Goal: Use online tool/utility: Use online tool/utility

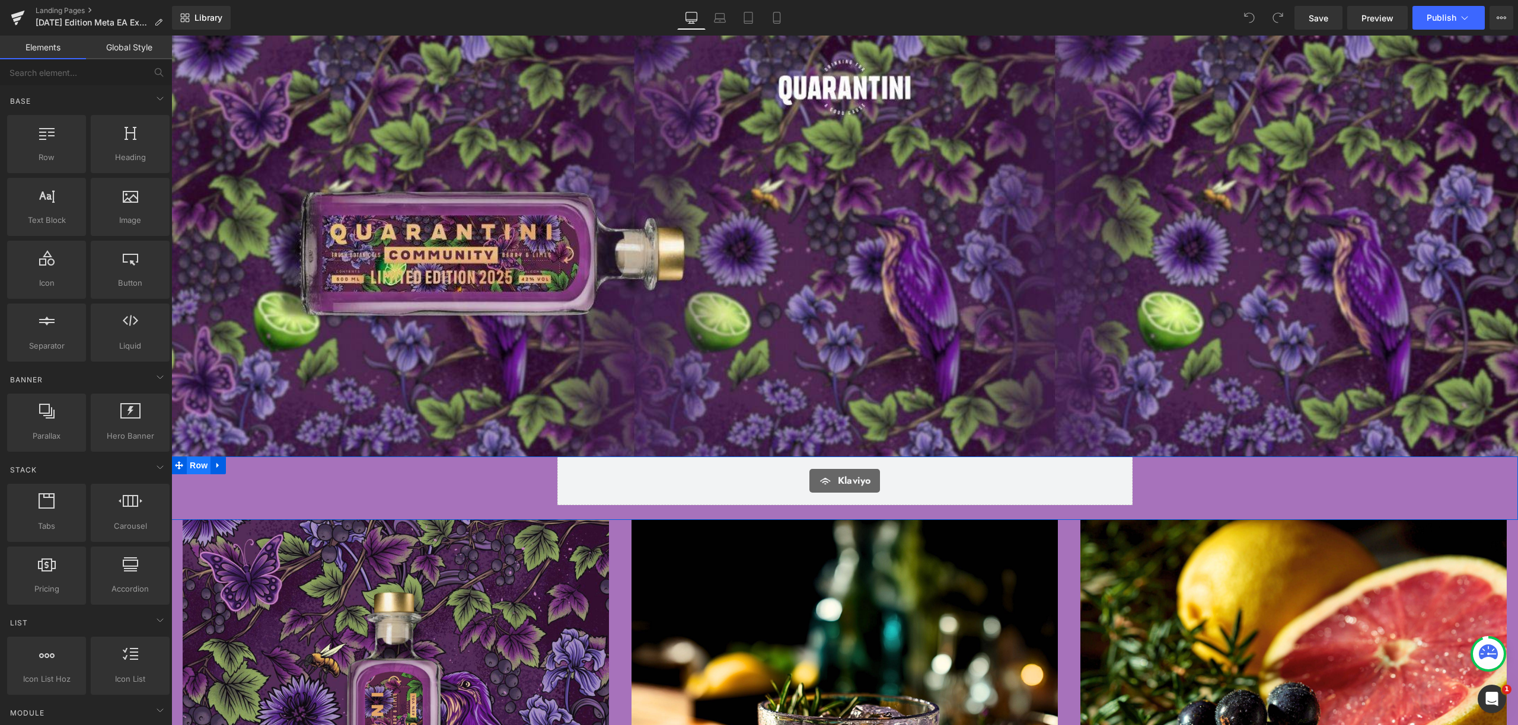
click at [195, 459] on span "Row" at bounding box center [199, 465] width 24 height 18
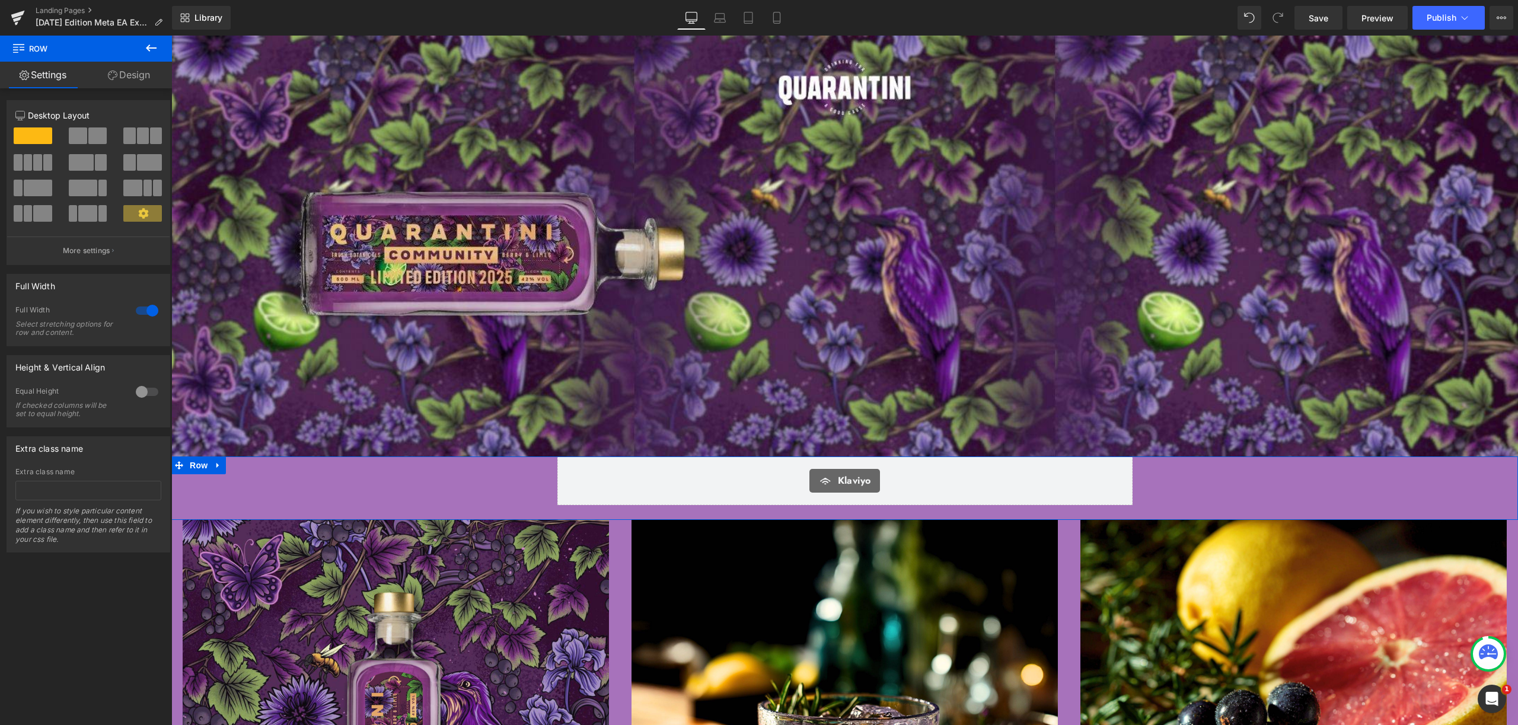
click at [133, 81] on link "Design" at bounding box center [129, 75] width 86 height 27
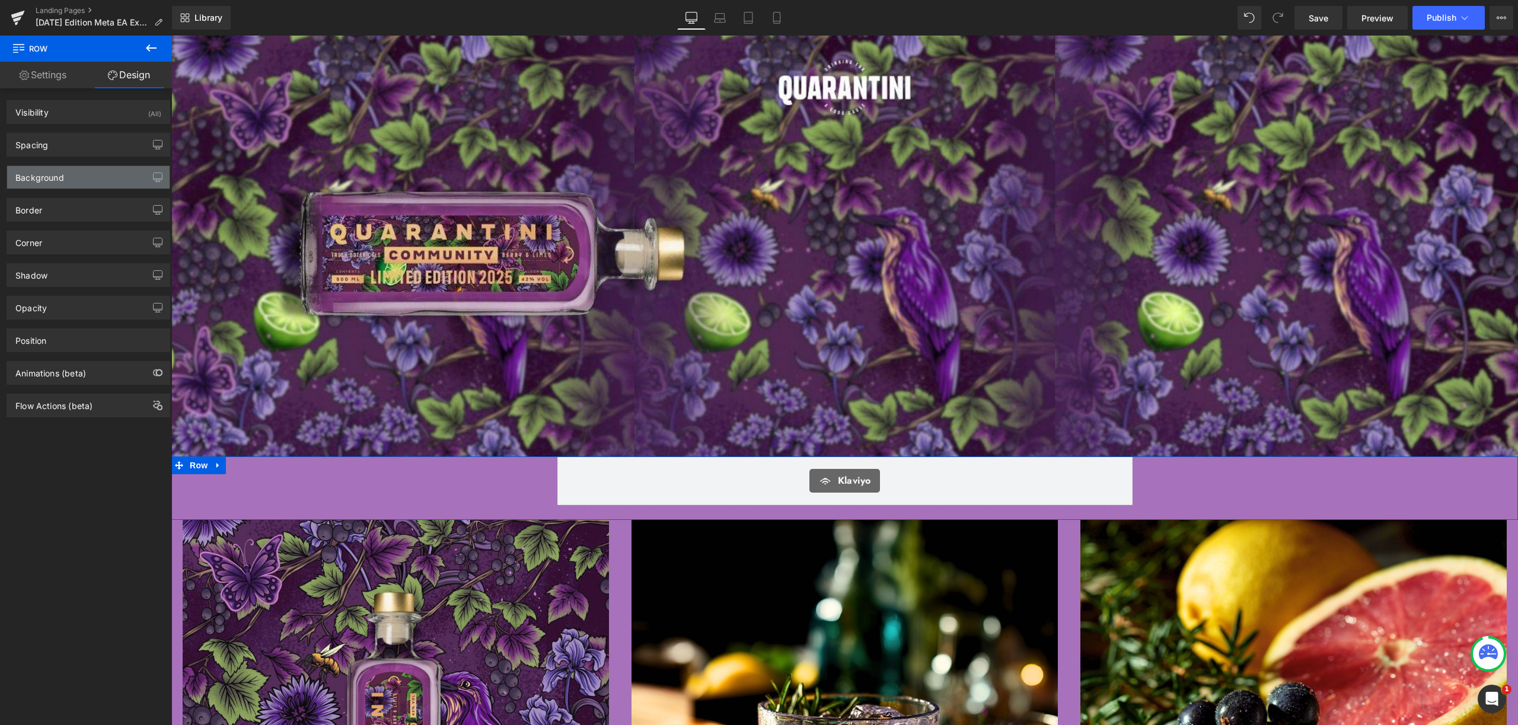
click at [97, 168] on div "Background" at bounding box center [88, 177] width 162 height 23
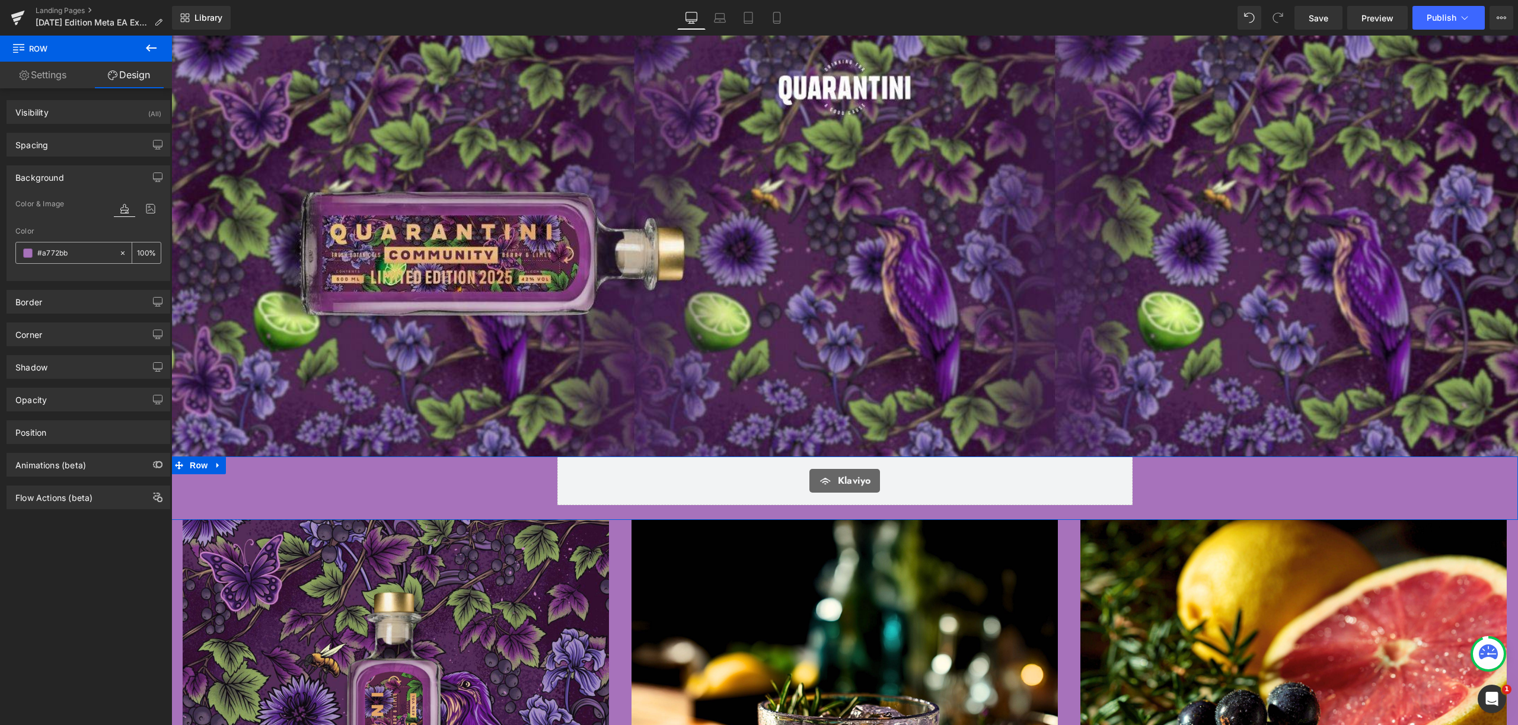
drag, startPoint x: 81, startPoint y: 250, endPoint x: 41, endPoint y: 253, distance: 39.2
click at [41, 253] on input "#a772bb" at bounding box center [75, 253] width 76 height 13
drag, startPoint x: 72, startPoint y: 251, endPoint x: 27, endPoint y: 254, distance: 45.2
click at [27, 254] on div "#a772bb" at bounding box center [67, 252] width 103 height 21
type input "0"
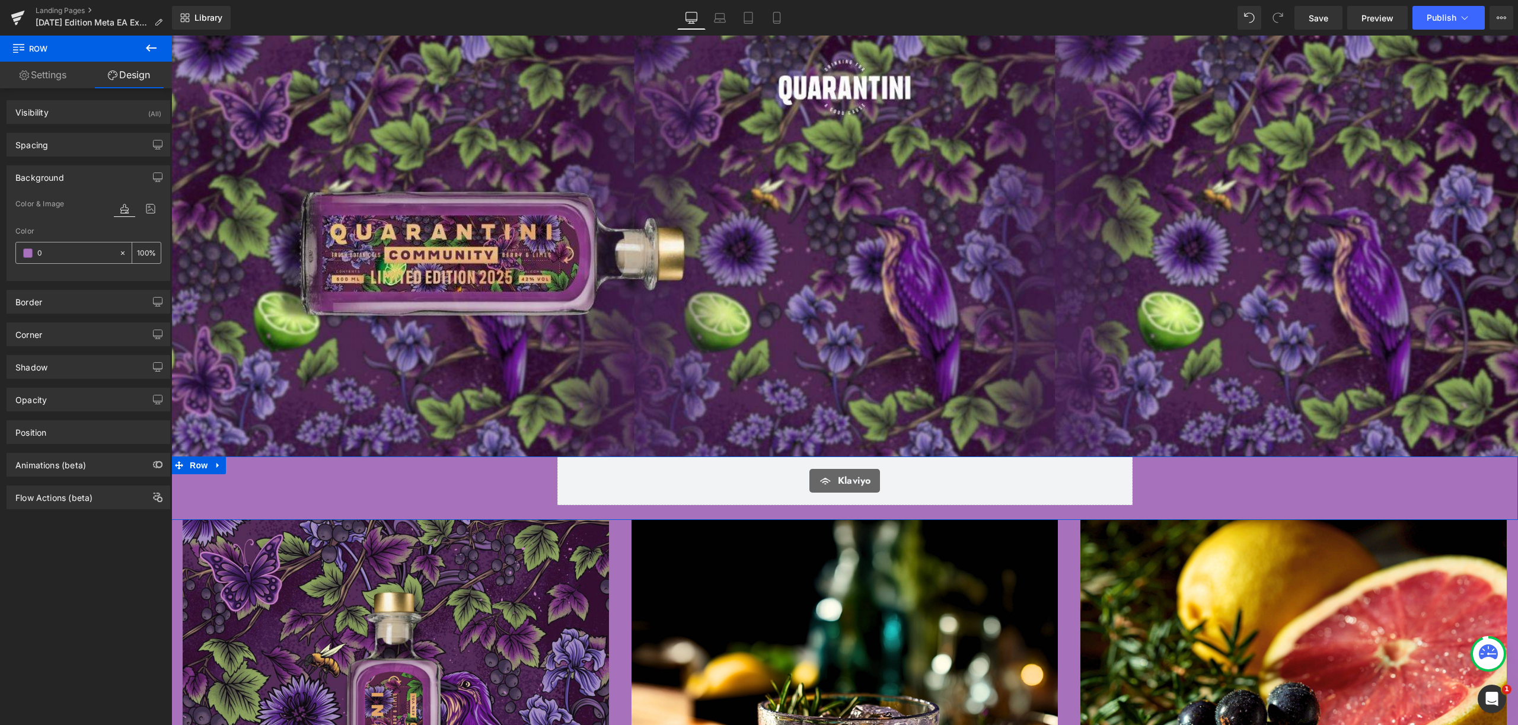
type input "0"
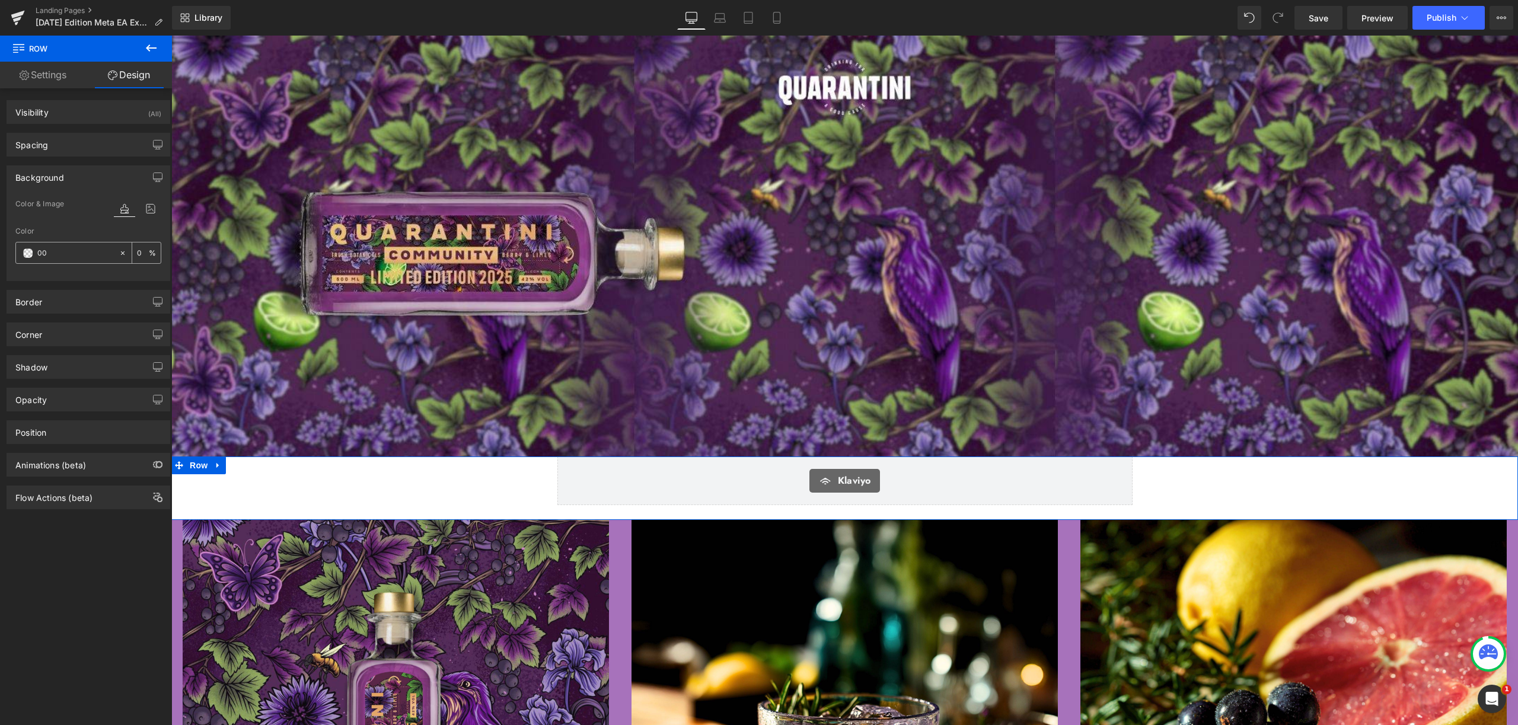
type input "000"
type input "100"
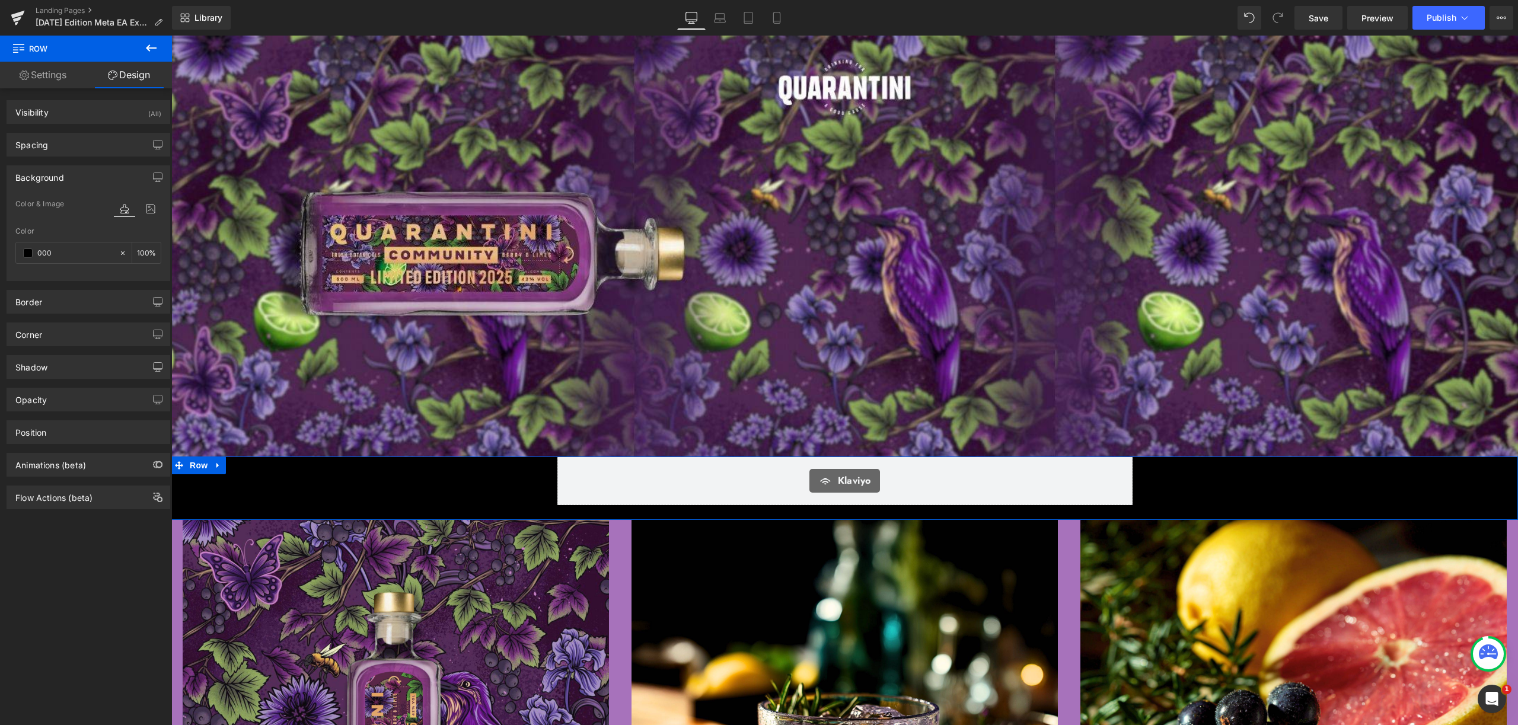
type input "000"
click at [64, 229] on div "Color" at bounding box center [88, 231] width 146 height 8
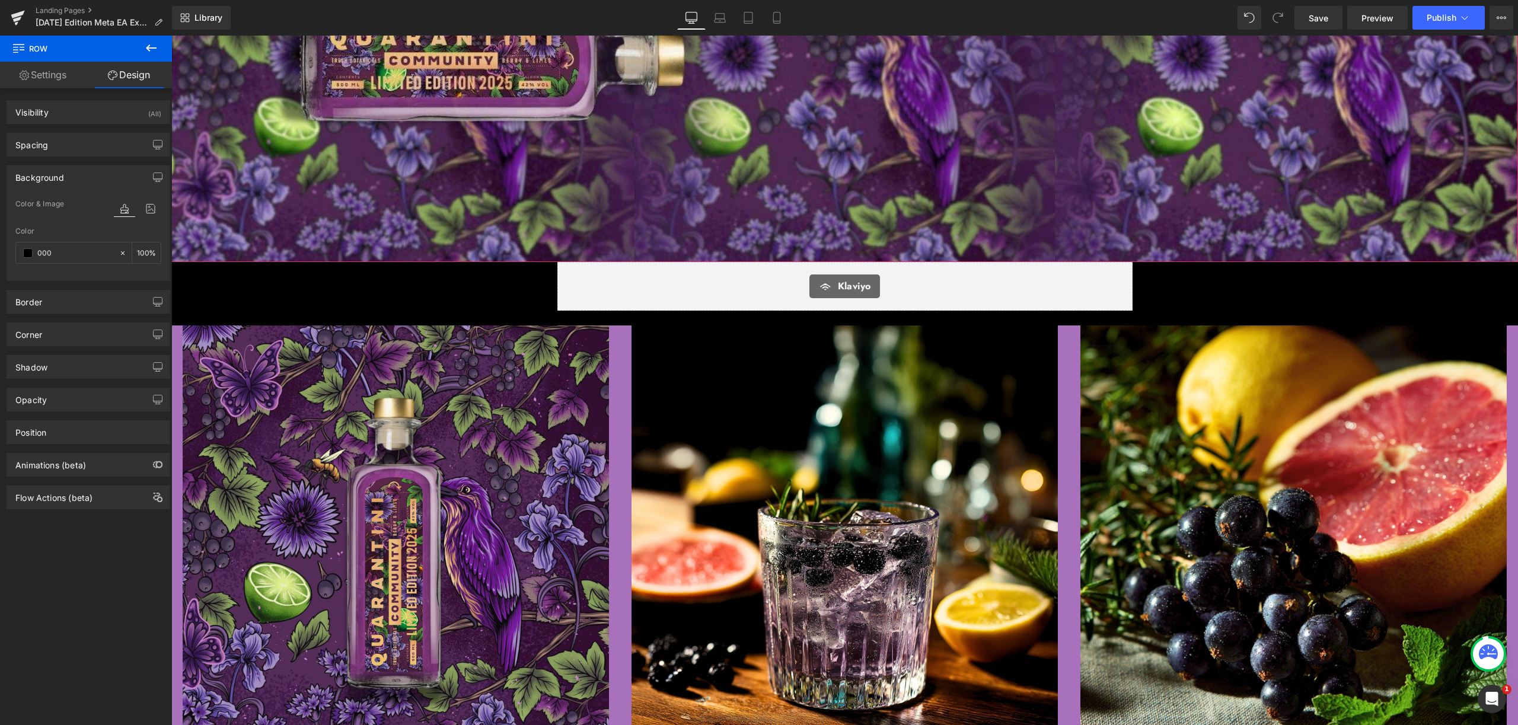
scroll to position [197, 0]
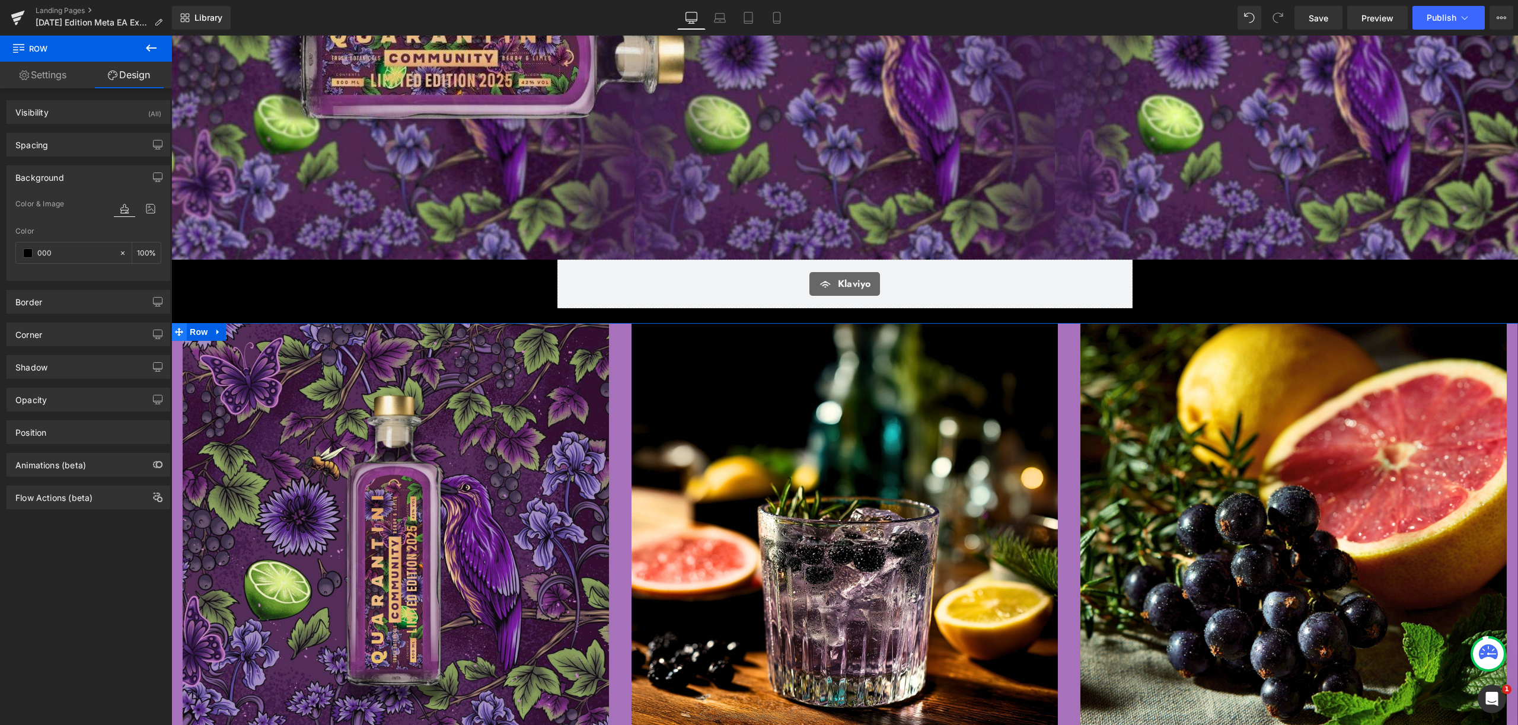
click at [175, 328] on icon at bounding box center [179, 332] width 8 height 8
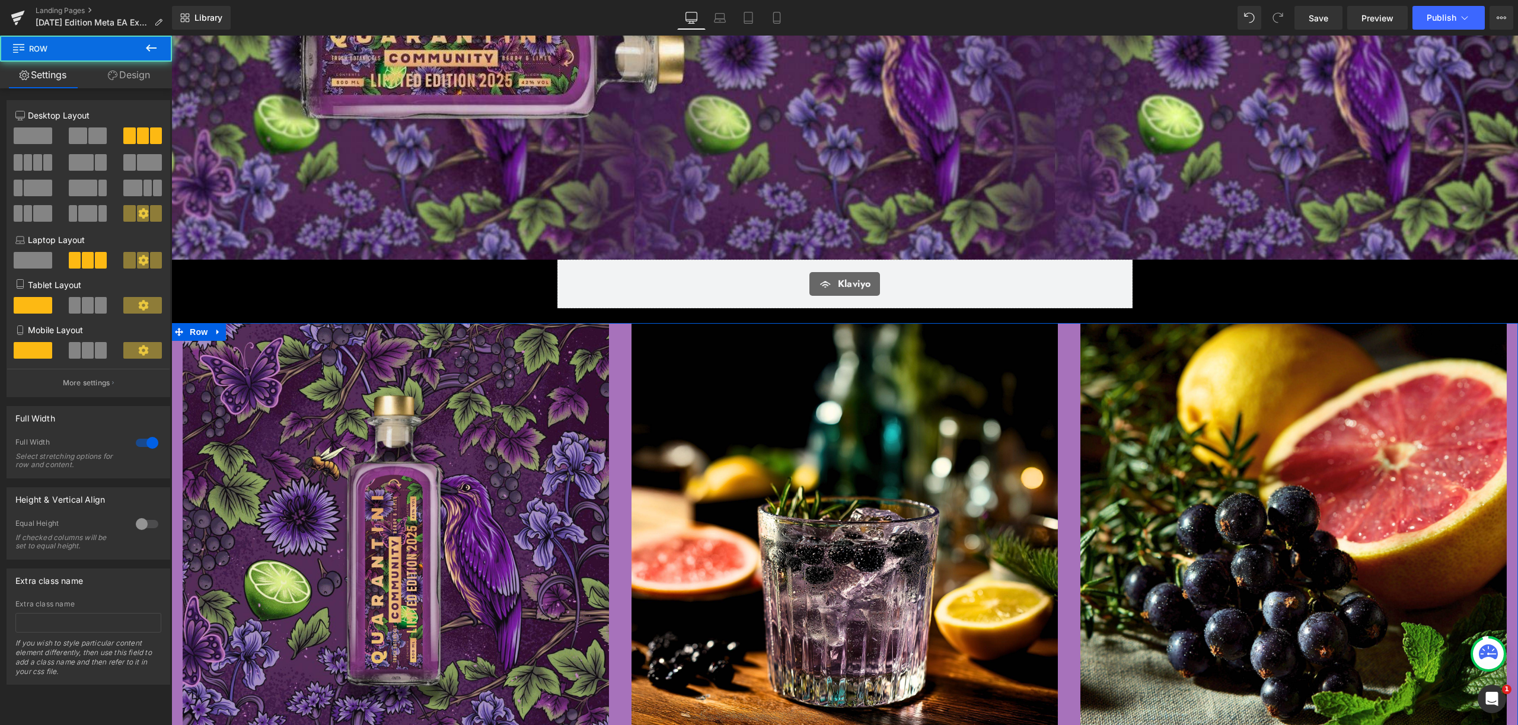
click at [140, 69] on link "Design" at bounding box center [129, 75] width 86 height 27
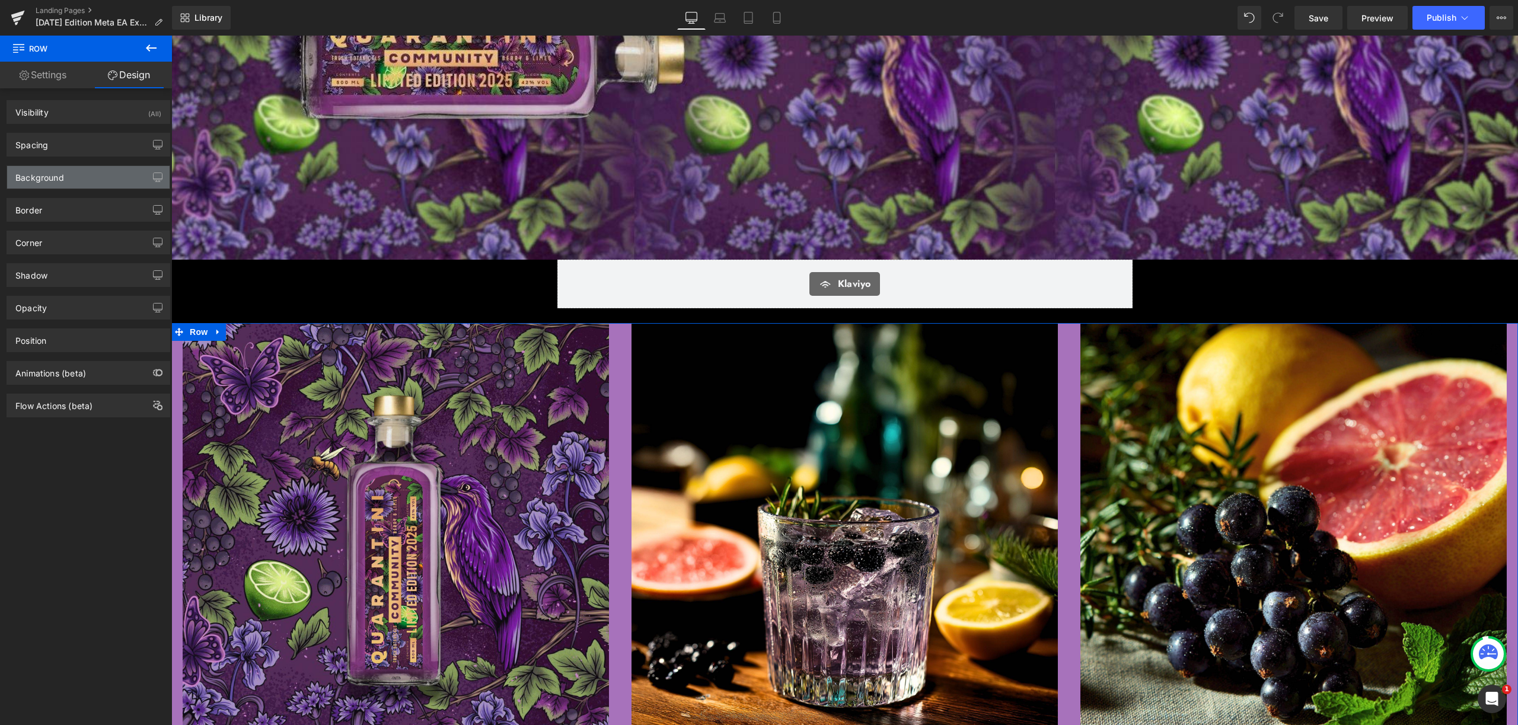
click at [97, 175] on div "Background" at bounding box center [88, 177] width 162 height 23
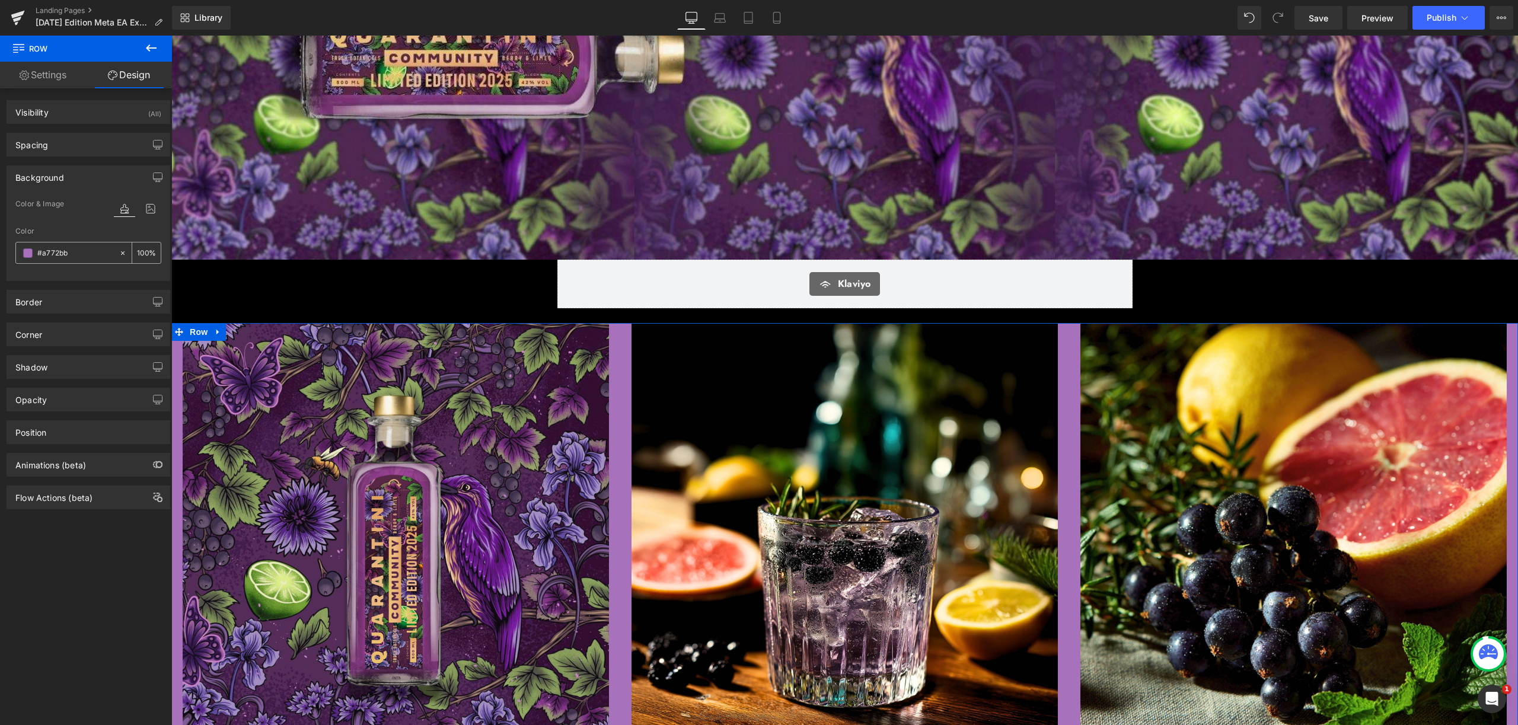
click at [80, 249] on input "#a772bb" at bounding box center [75, 253] width 76 height 13
type input "0"
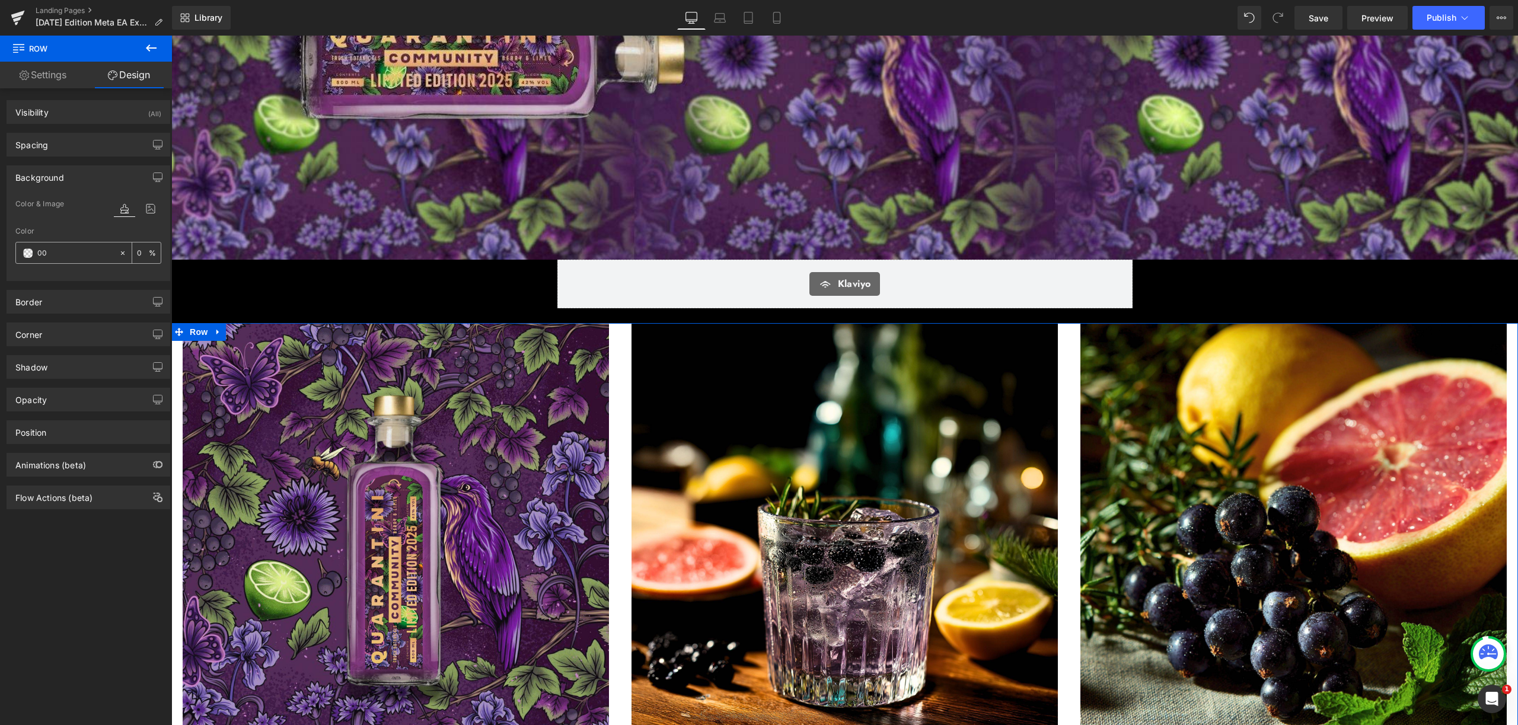
type input "000"
type input "100"
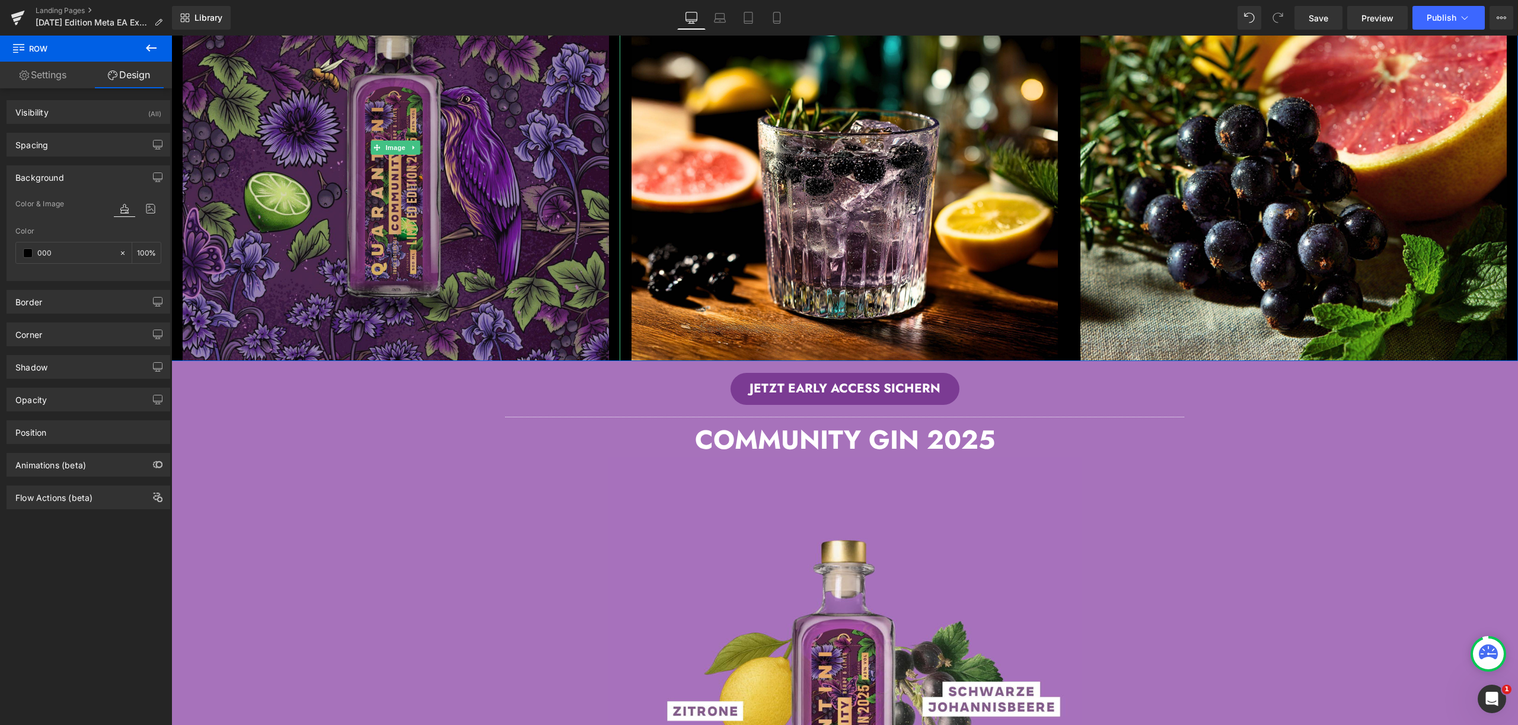
scroll to position [698, 0]
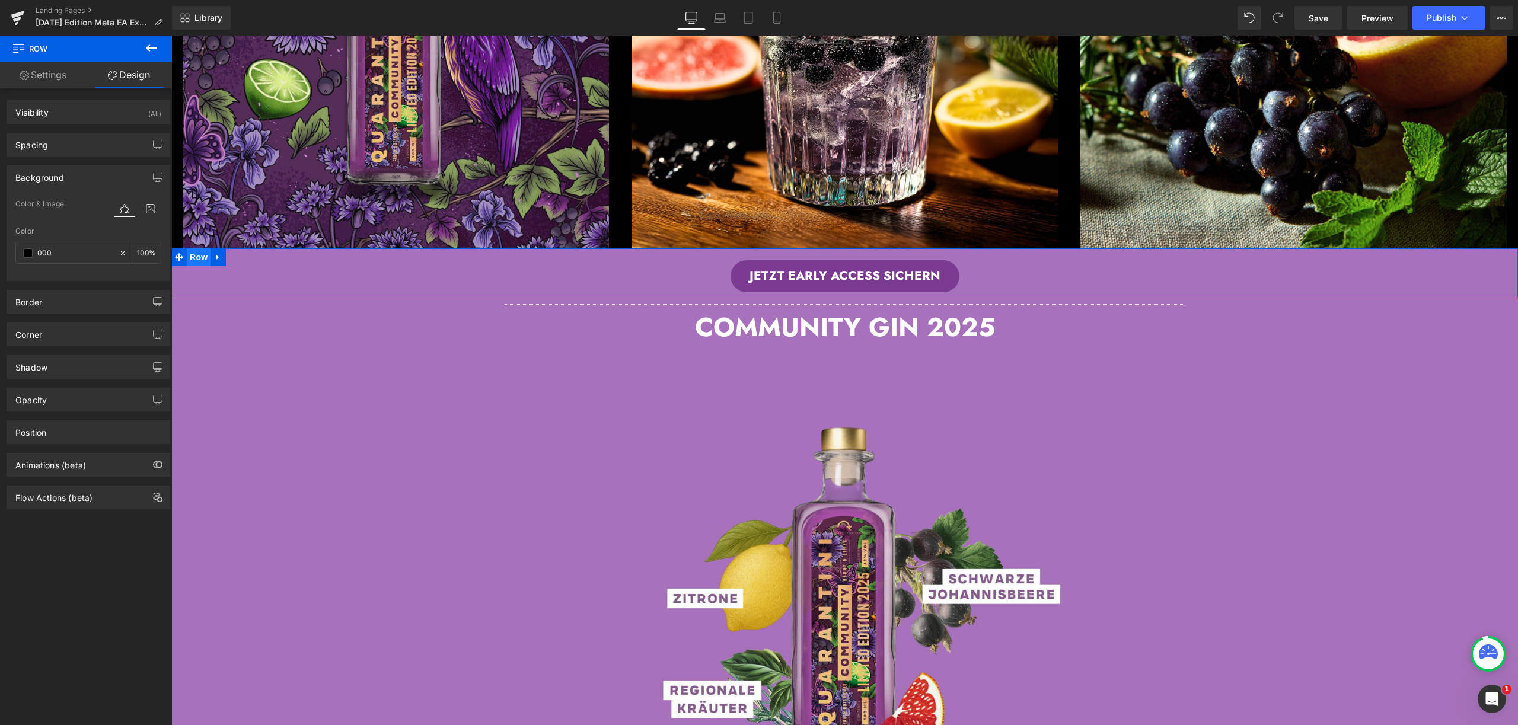
click at [187, 251] on span "Row" at bounding box center [199, 257] width 24 height 18
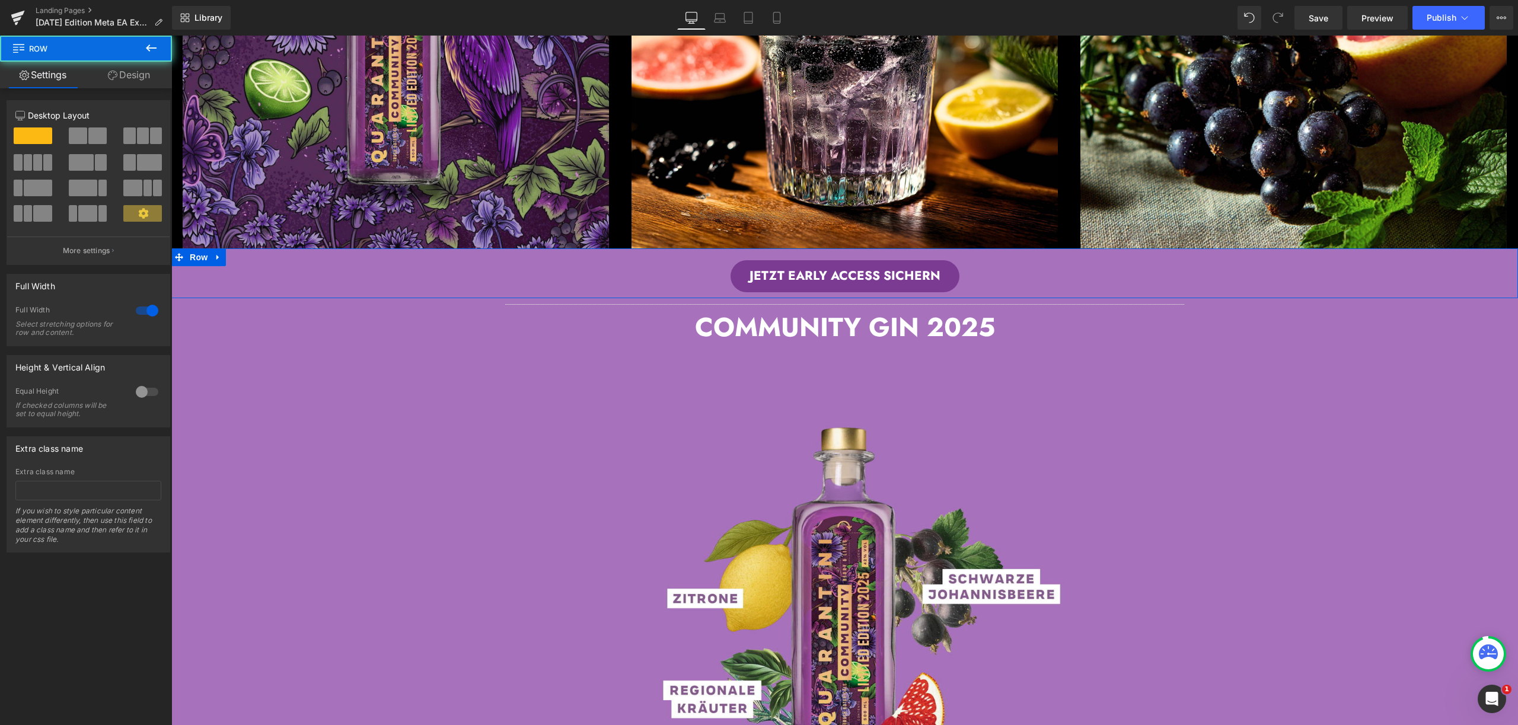
click at [136, 83] on link "Design" at bounding box center [129, 75] width 86 height 27
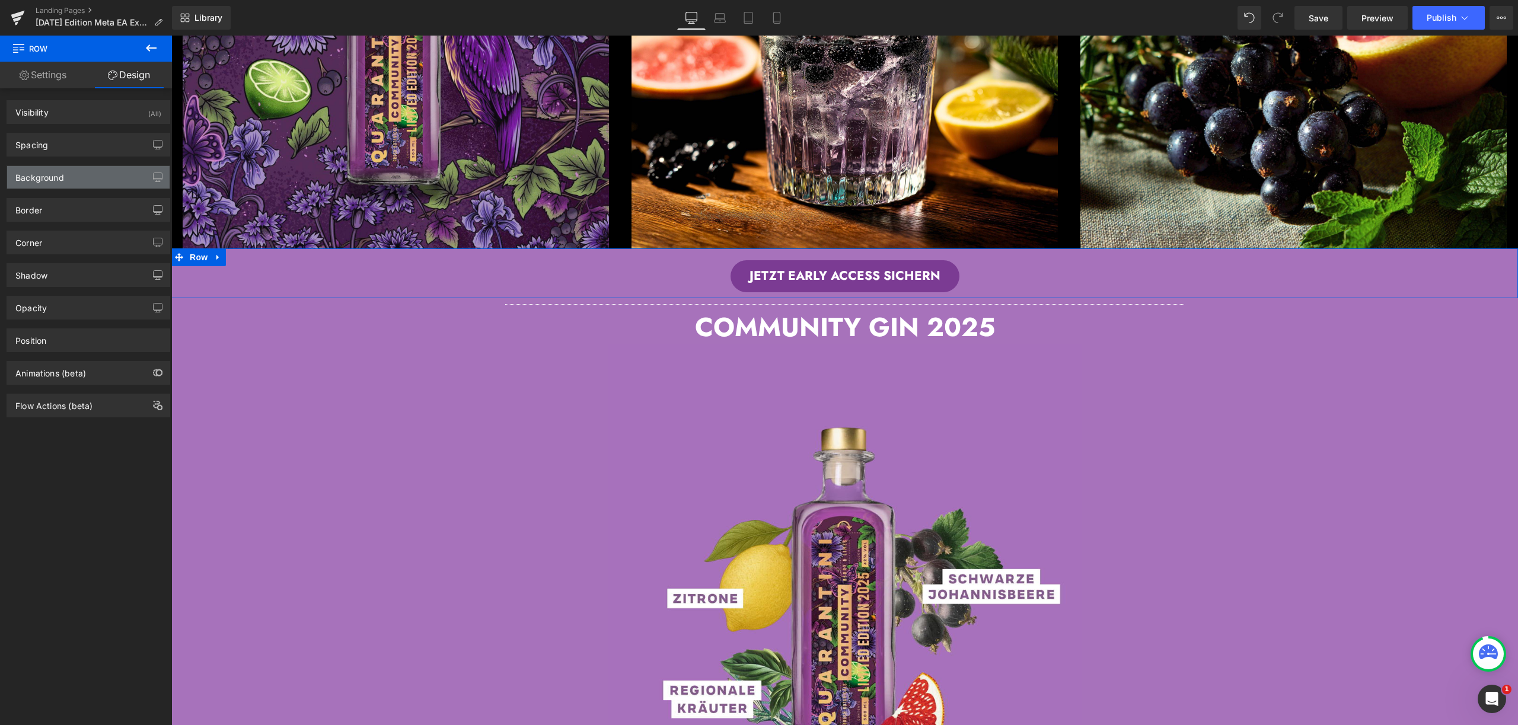
click at [88, 170] on div "Background" at bounding box center [88, 177] width 162 height 23
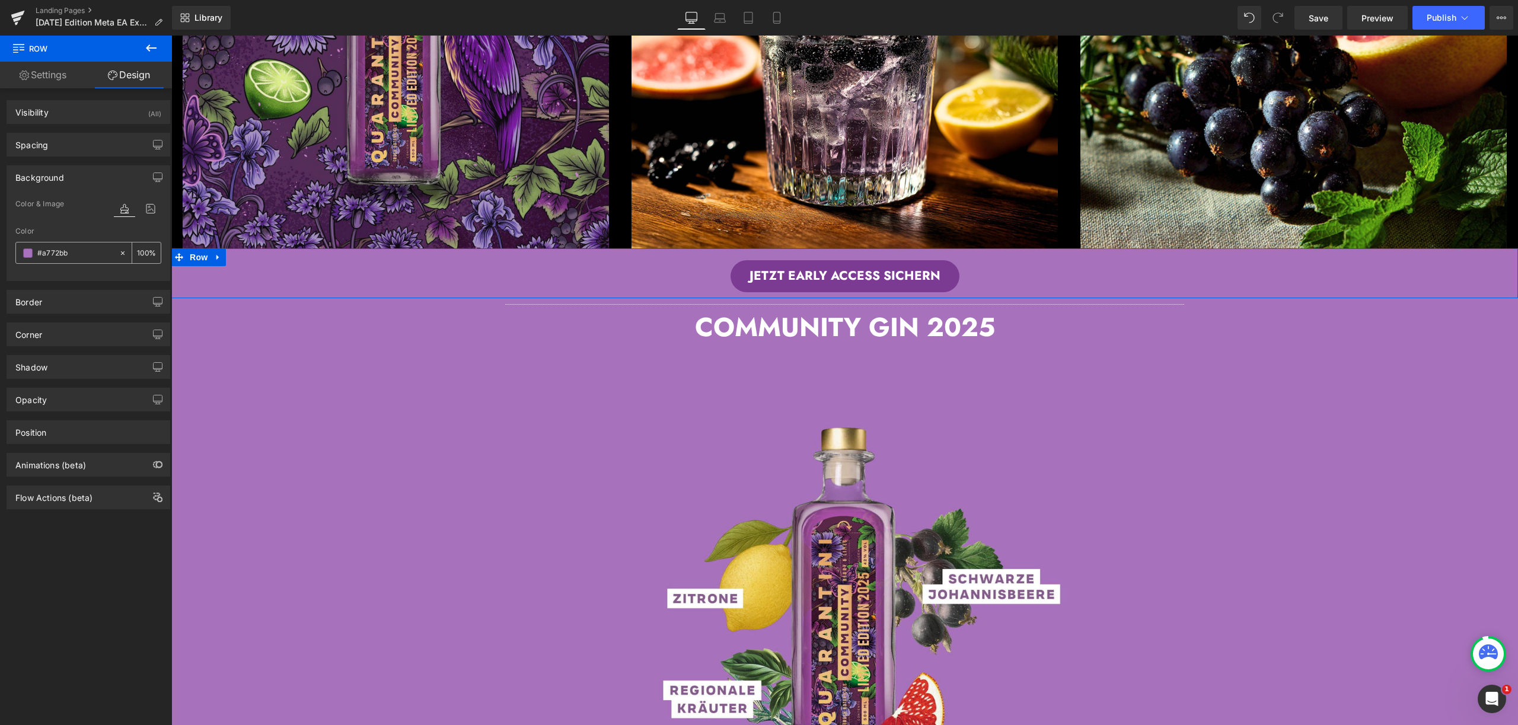
click at [83, 251] on input "#a772bb" at bounding box center [75, 253] width 76 height 13
type input "0"
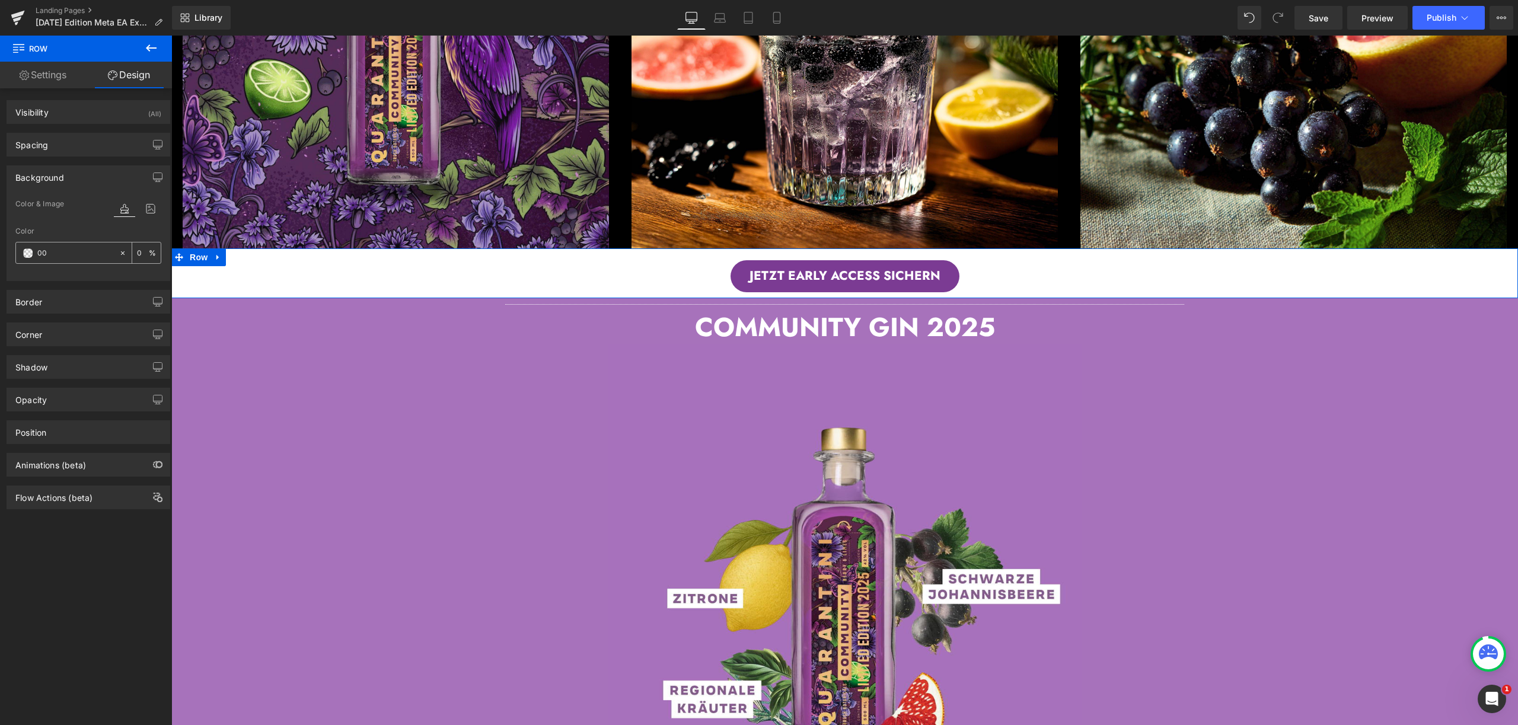
type input "000"
type input "100"
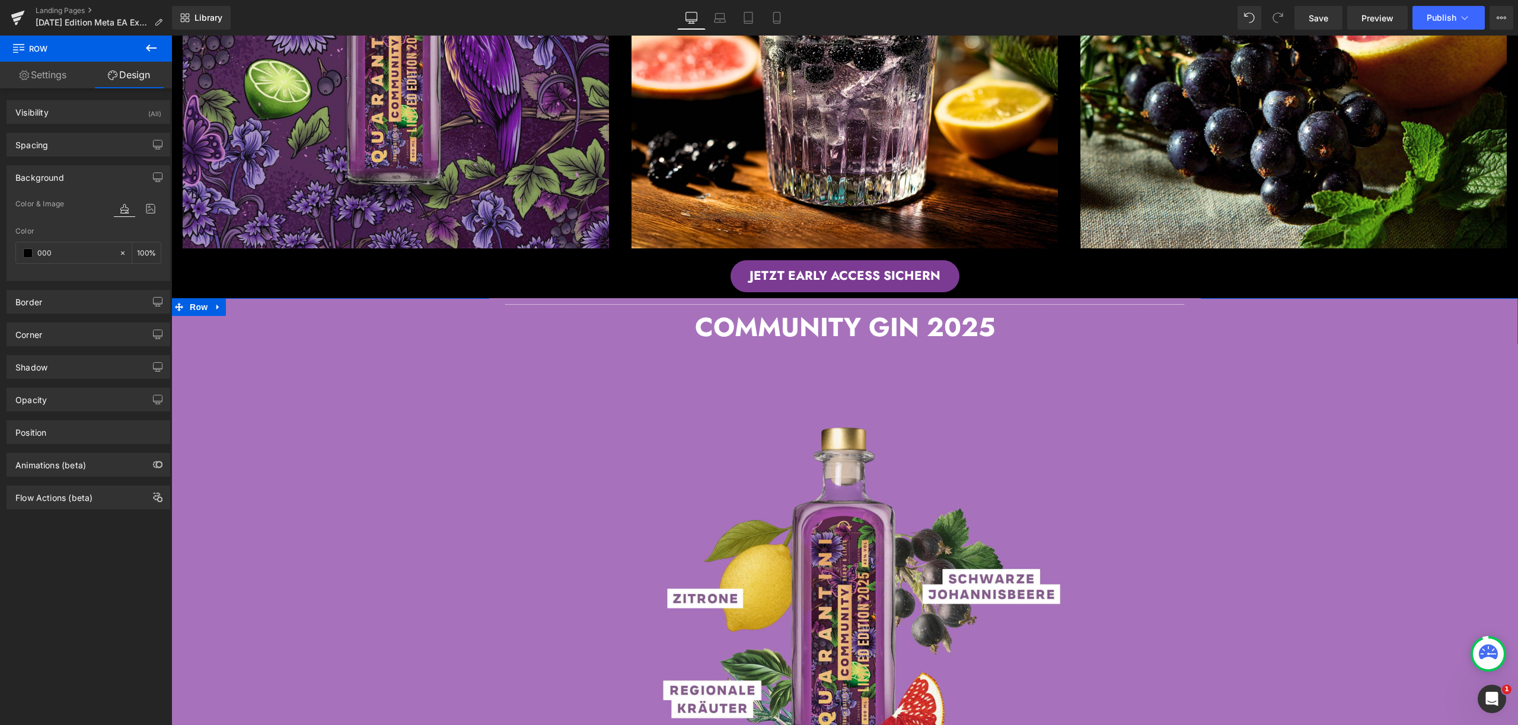
click at [180, 302] on div "Separator COMMUNITY GIN 2025 Heading Image Row Row Image JETZT EARLY ACCESS SIC…" at bounding box center [844, 584] width 1346 height 573
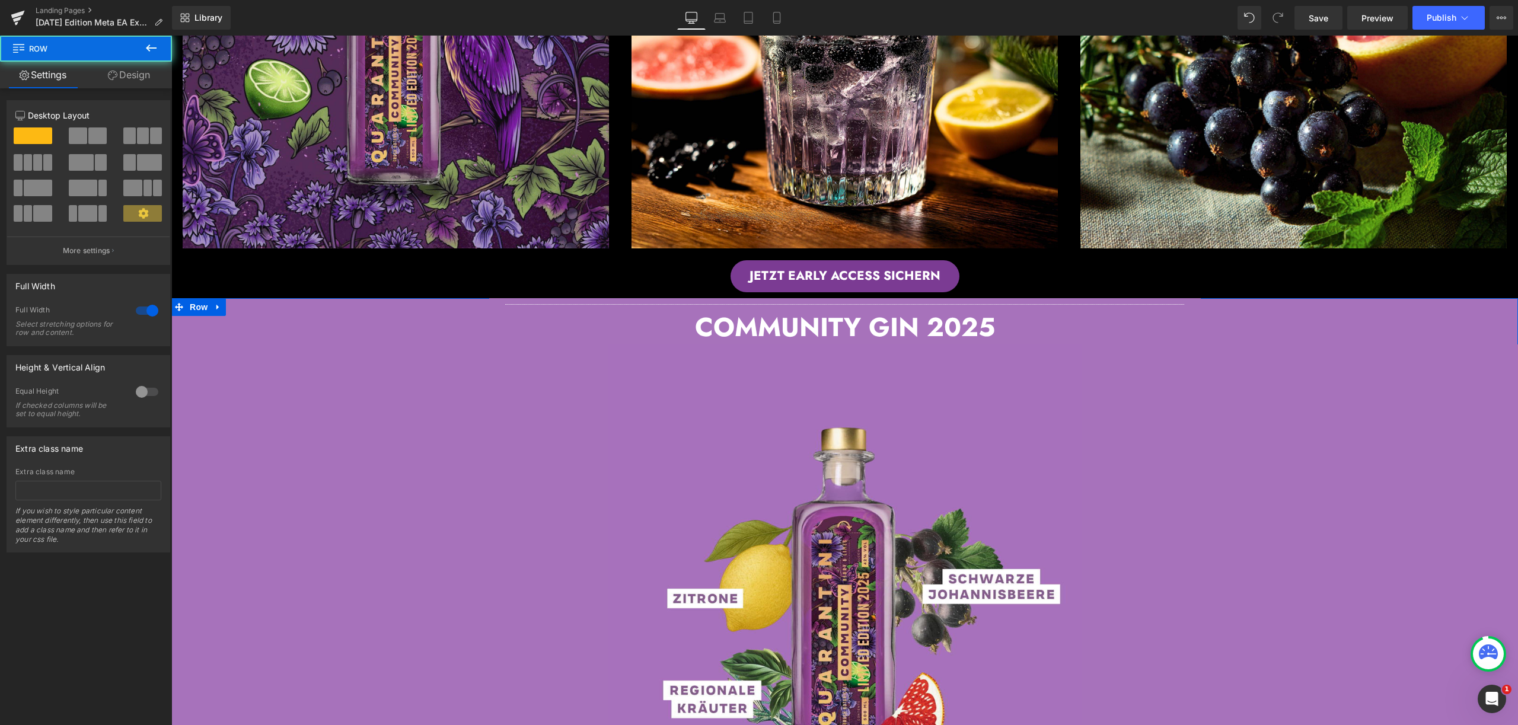
click at [175, 301] on div "Separator COMMUNITY GIN 2025 Heading Image Row Row Image JETZT EARLY ACCESS SIC…" at bounding box center [844, 584] width 1346 height 573
click at [190, 302] on div "Separator COMMUNITY GIN 2025 Heading Image Row Row Image JETZT EARLY ACCESS SIC…" at bounding box center [844, 584] width 1346 height 573
click at [145, 77] on link "Design" at bounding box center [129, 75] width 86 height 27
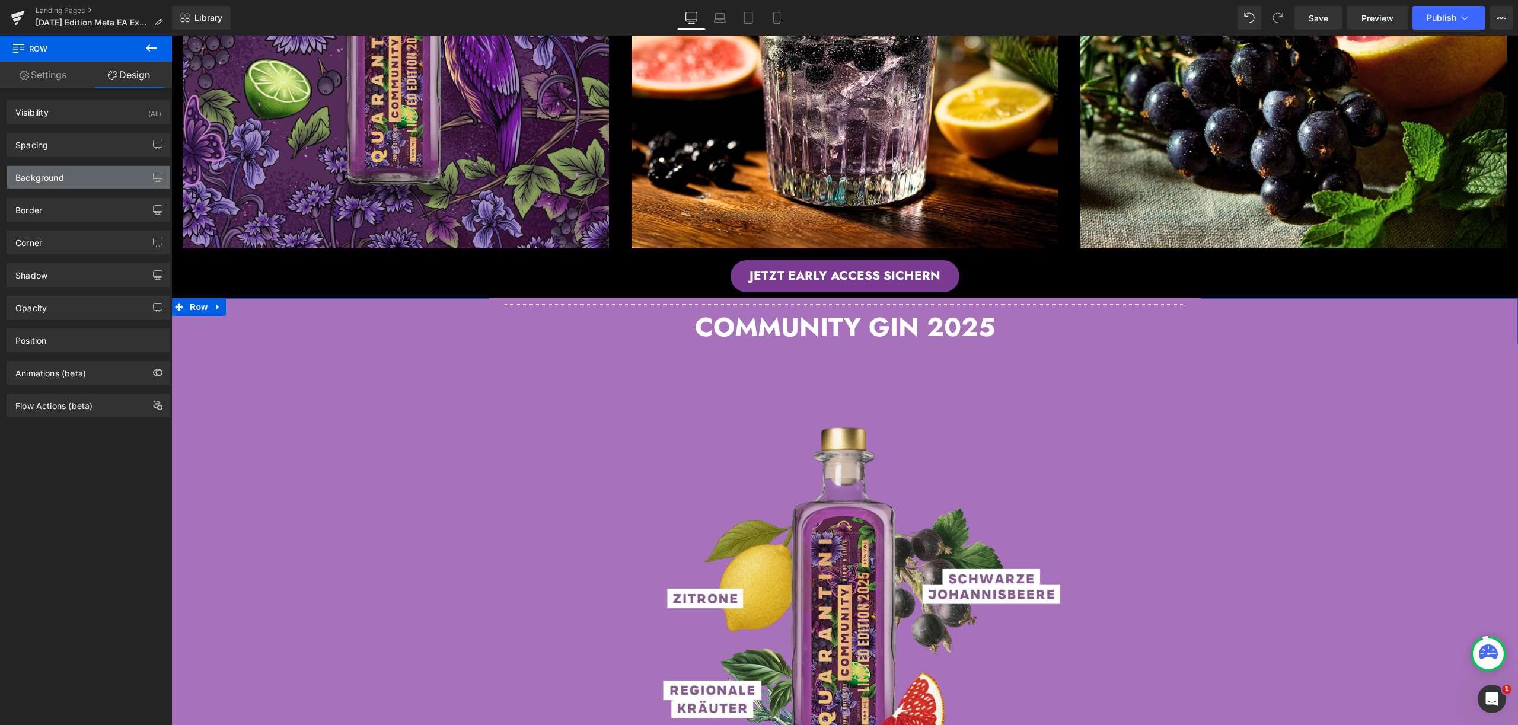
click at [85, 170] on div "Background" at bounding box center [88, 177] width 162 height 23
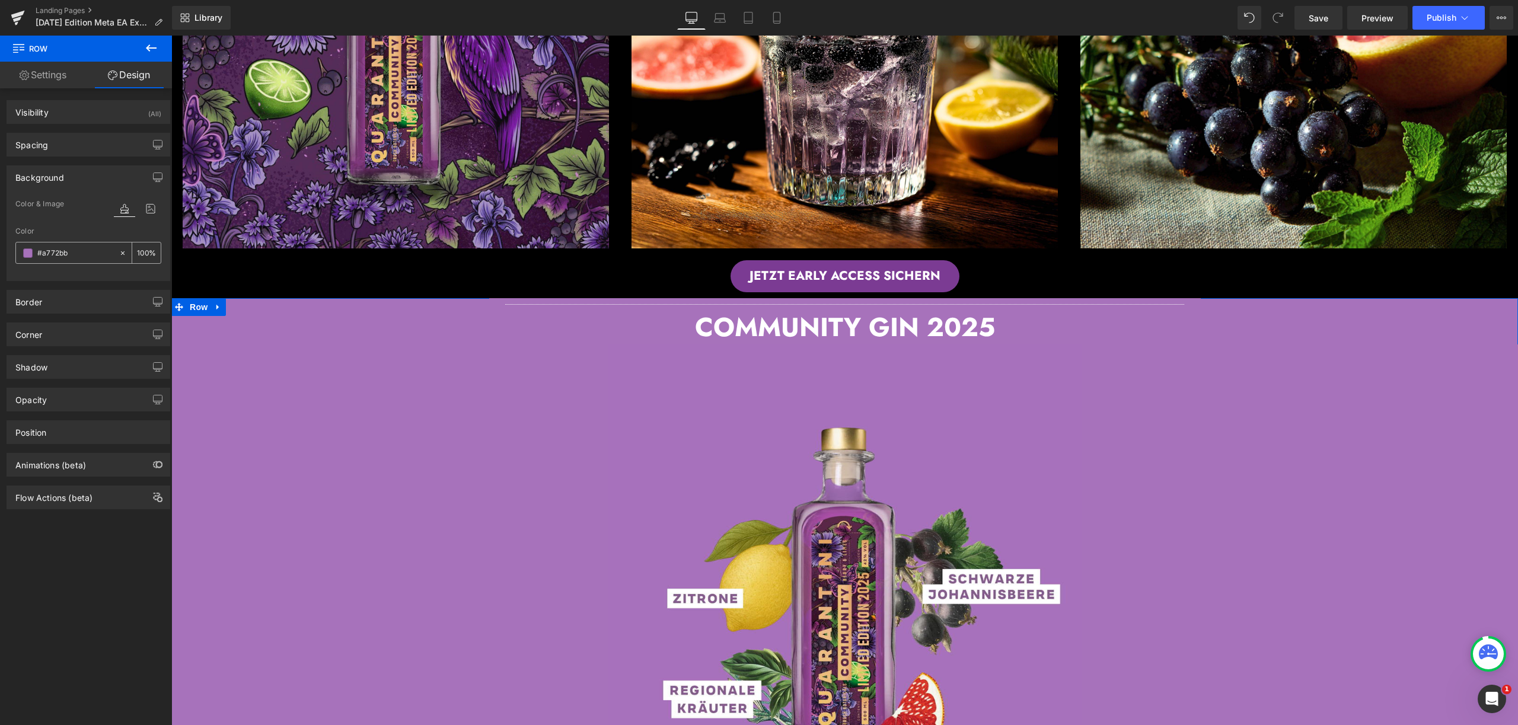
click at [80, 258] on input "#a772bb" at bounding box center [75, 253] width 76 height 13
type input "0"
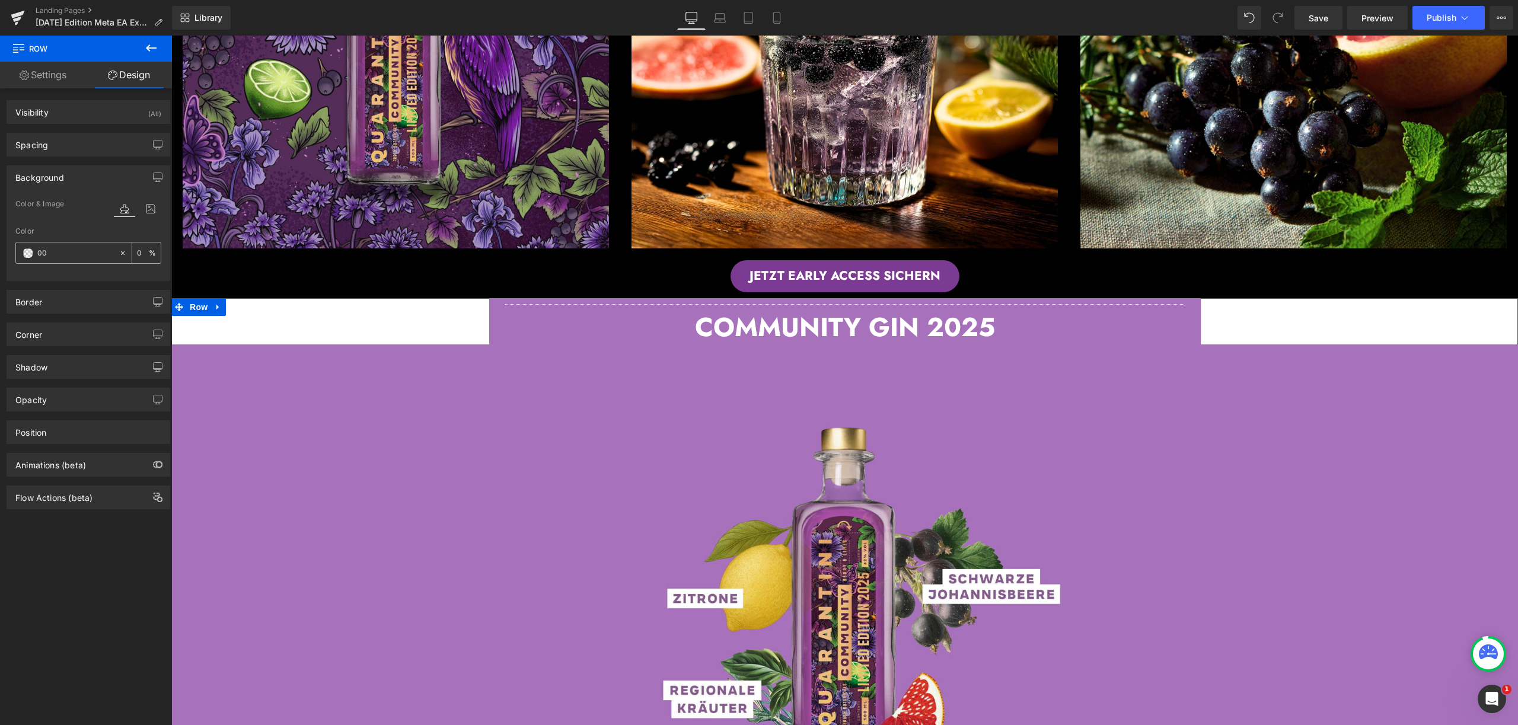
type input "000"
type input "100"
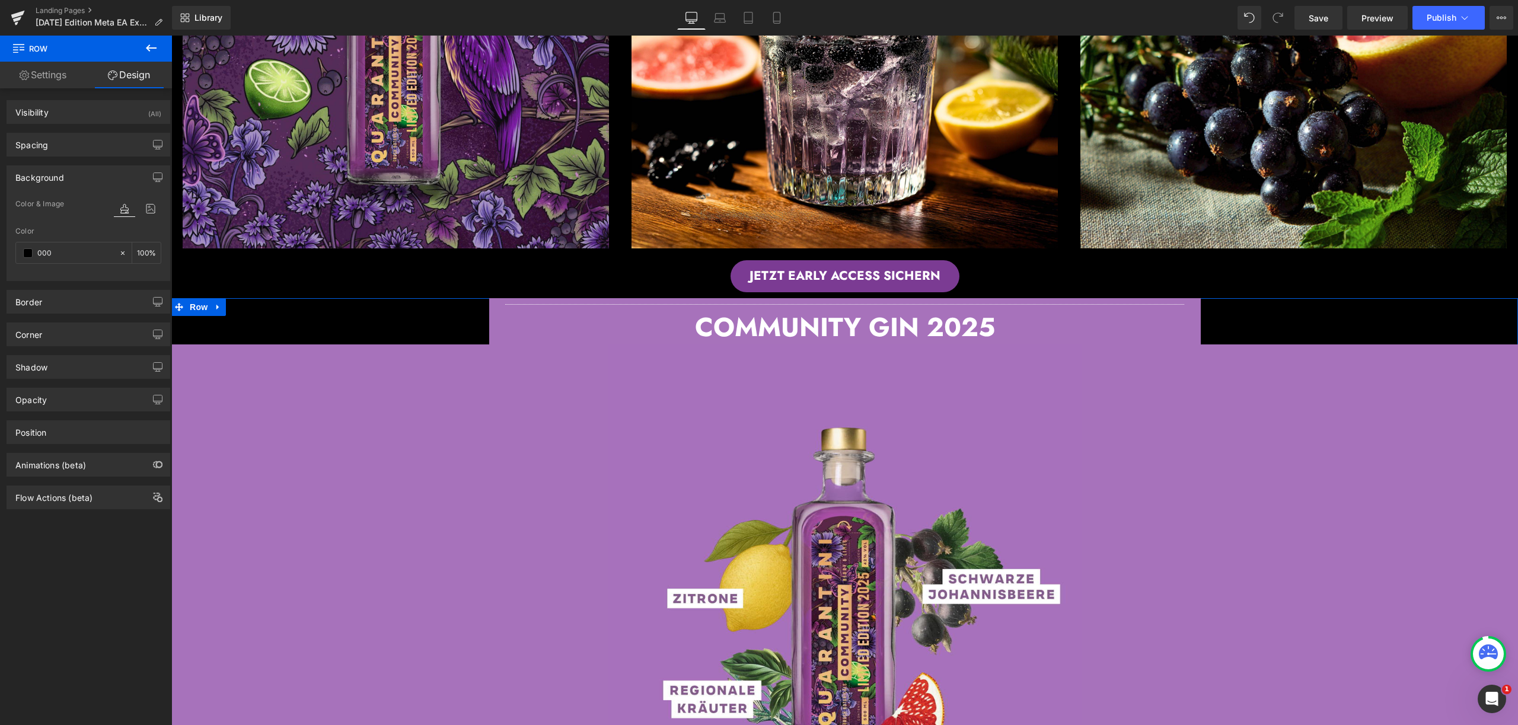
click at [178, 304] on div "Separator COMMUNITY GIN 2025 Heading Image Row Row Image JETZT EARLY ACCESS SIC…" at bounding box center [844, 584] width 1346 height 573
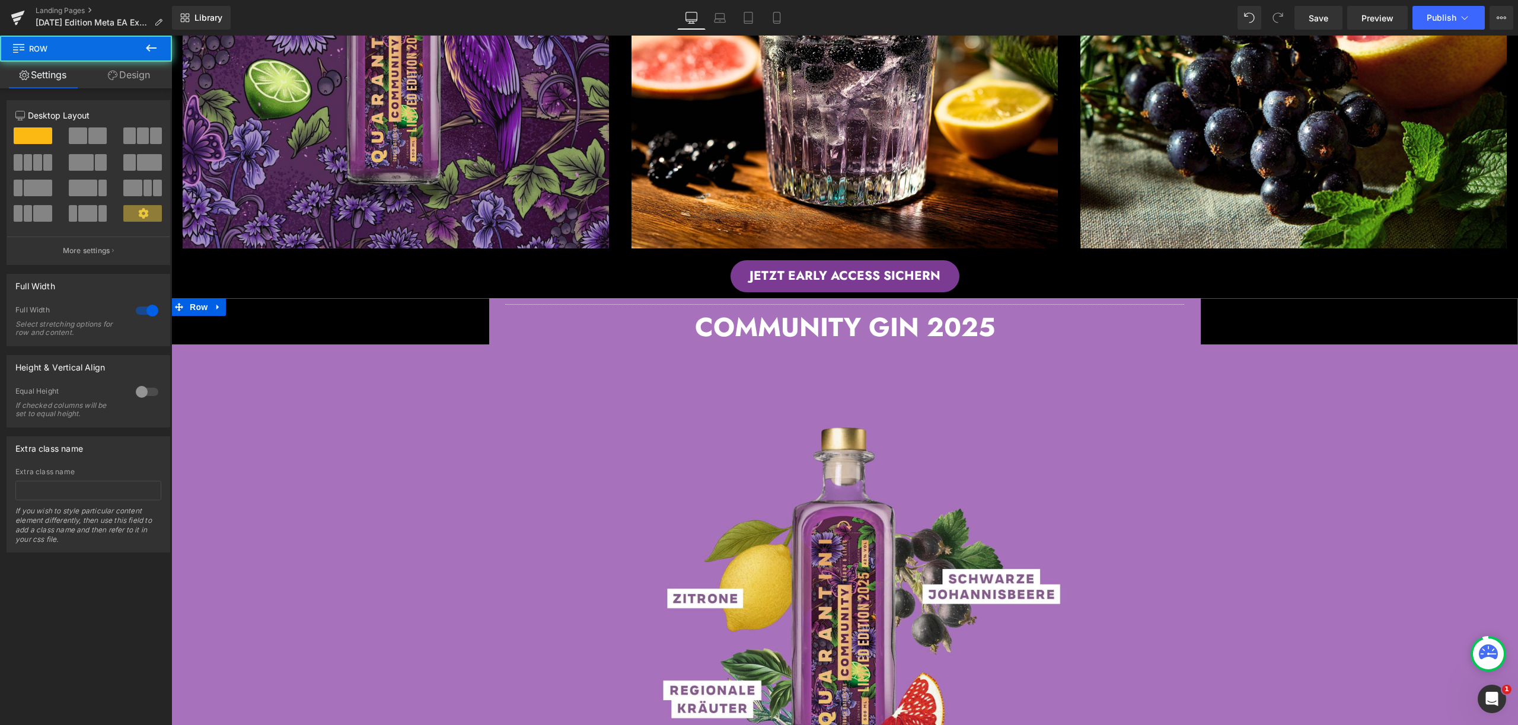
click at [193, 309] on div "Separator COMMUNITY GIN 2025 Heading Image Row Row Image JETZT EARLY ACCESS SIC…" at bounding box center [844, 584] width 1346 height 573
click at [205, 305] on div "Separator COMMUNITY GIN 2025 Heading Image Row Row Image JETZT EARLY ACCESS SIC…" at bounding box center [844, 584] width 1346 height 573
click at [206, 303] on div "Separator COMMUNITY GIN 2025 Heading Image Row Row Image JETZT EARLY ACCESS SIC…" at bounding box center [844, 584] width 1346 height 573
click at [300, 306] on div "Separator COMMUNITY GIN 2025 Heading Image Row Row Image JETZT EARLY ACCESS SIC…" at bounding box center [844, 584] width 1346 height 573
click at [312, 306] on div "Separator COMMUNITY GIN 2025 Heading Image Row Row Image JETZT EARLY ACCESS SIC…" at bounding box center [844, 584] width 1346 height 573
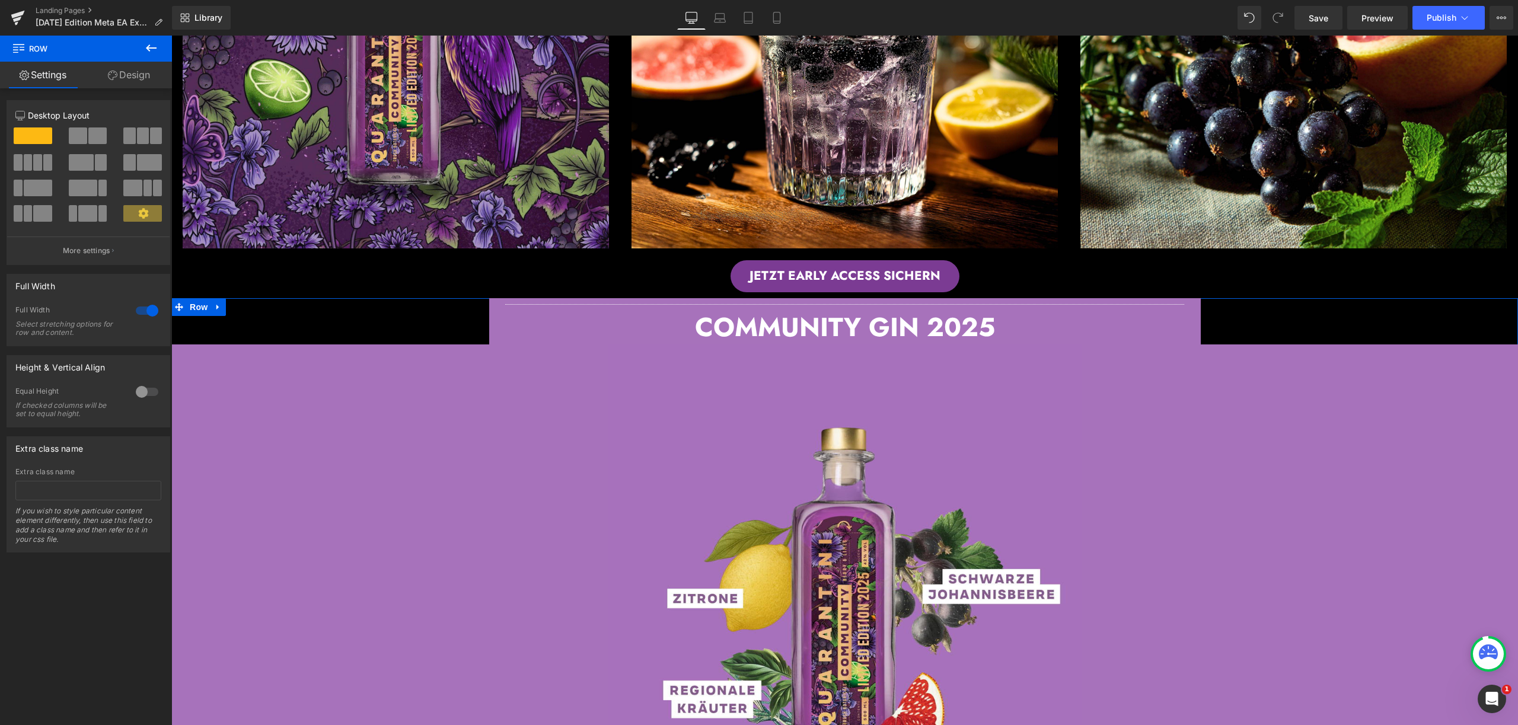
click at [489, 314] on div "Separator COMMUNITY GIN 2025 Heading Image Row Row" at bounding box center [844, 321] width 711 height 46
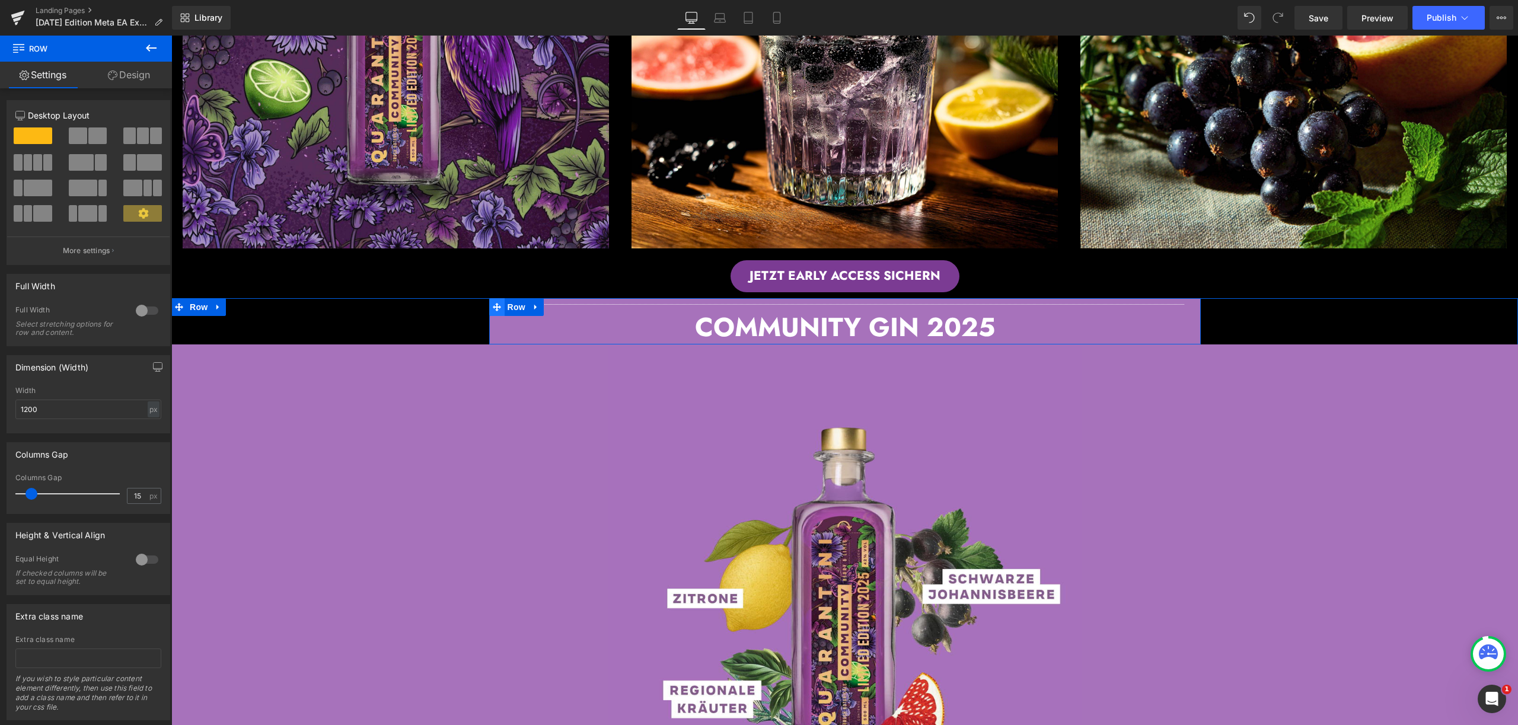
click at [493, 303] on icon at bounding box center [497, 307] width 8 height 8
click at [145, 75] on link "Design" at bounding box center [129, 75] width 86 height 27
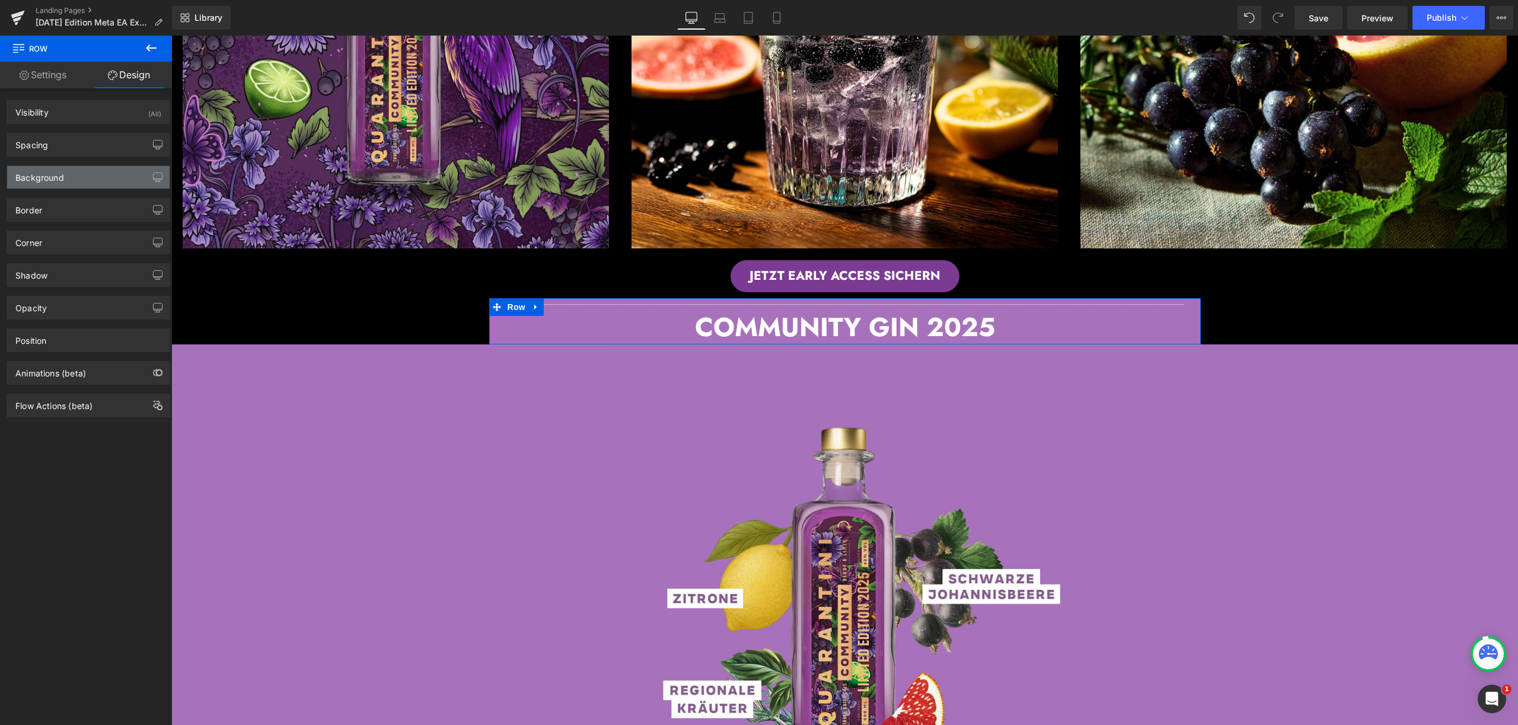
click at [97, 178] on div "Background" at bounding box center [88, 177] width 162 height 23
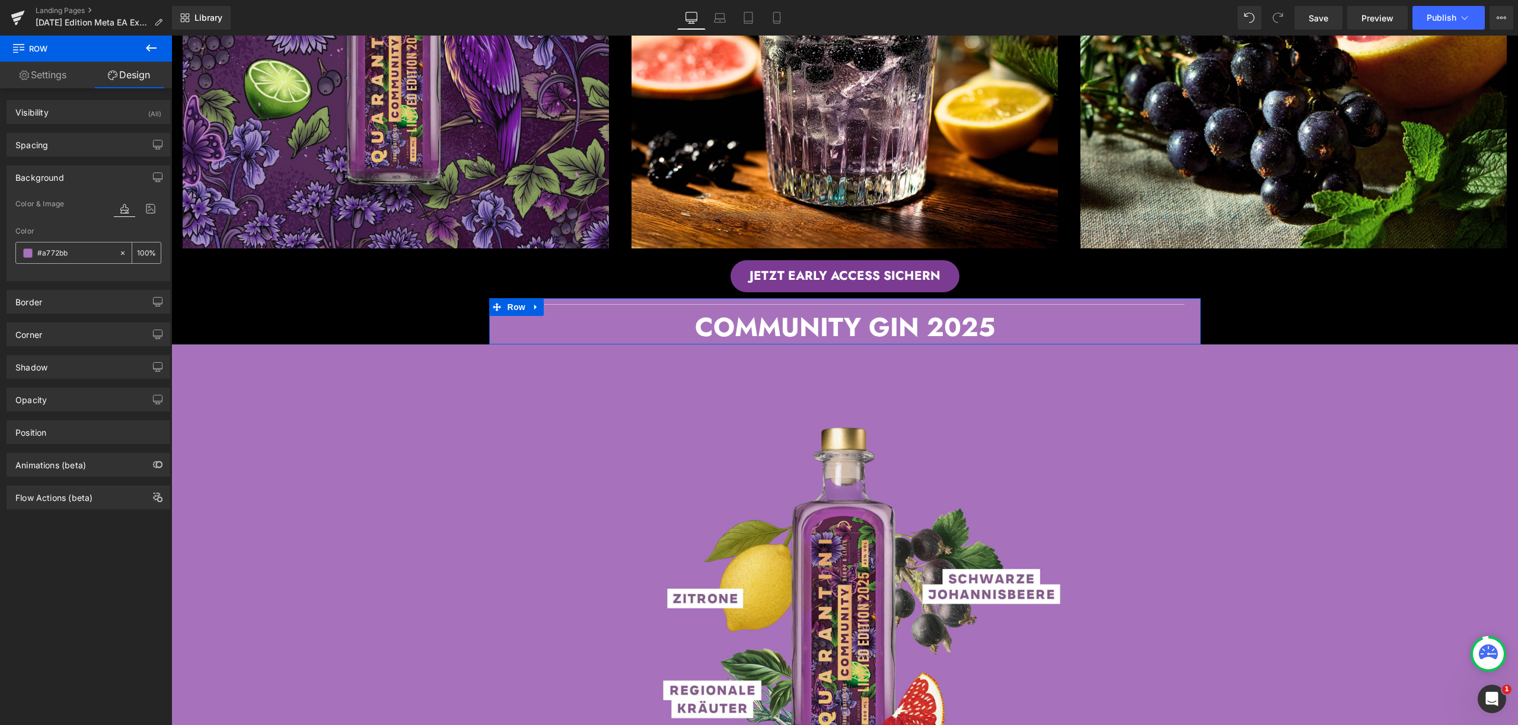
click at [103, 253] on input "#a772bb" at bounding box center [75, 253] width 76 height 13
type input "0"
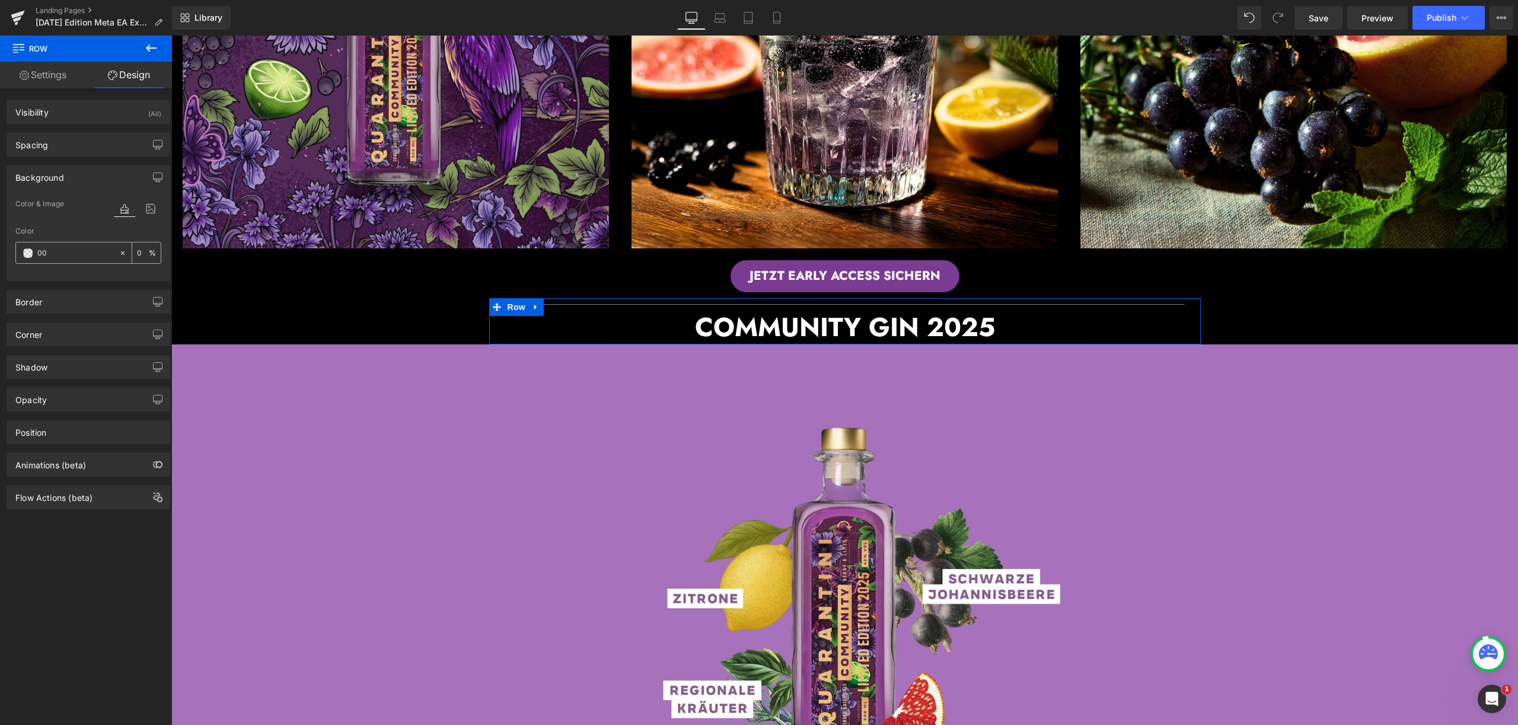
type input "000"
type input "100"
click at [180, 353] on span at bounding box center [178, 353] width 15 height 18
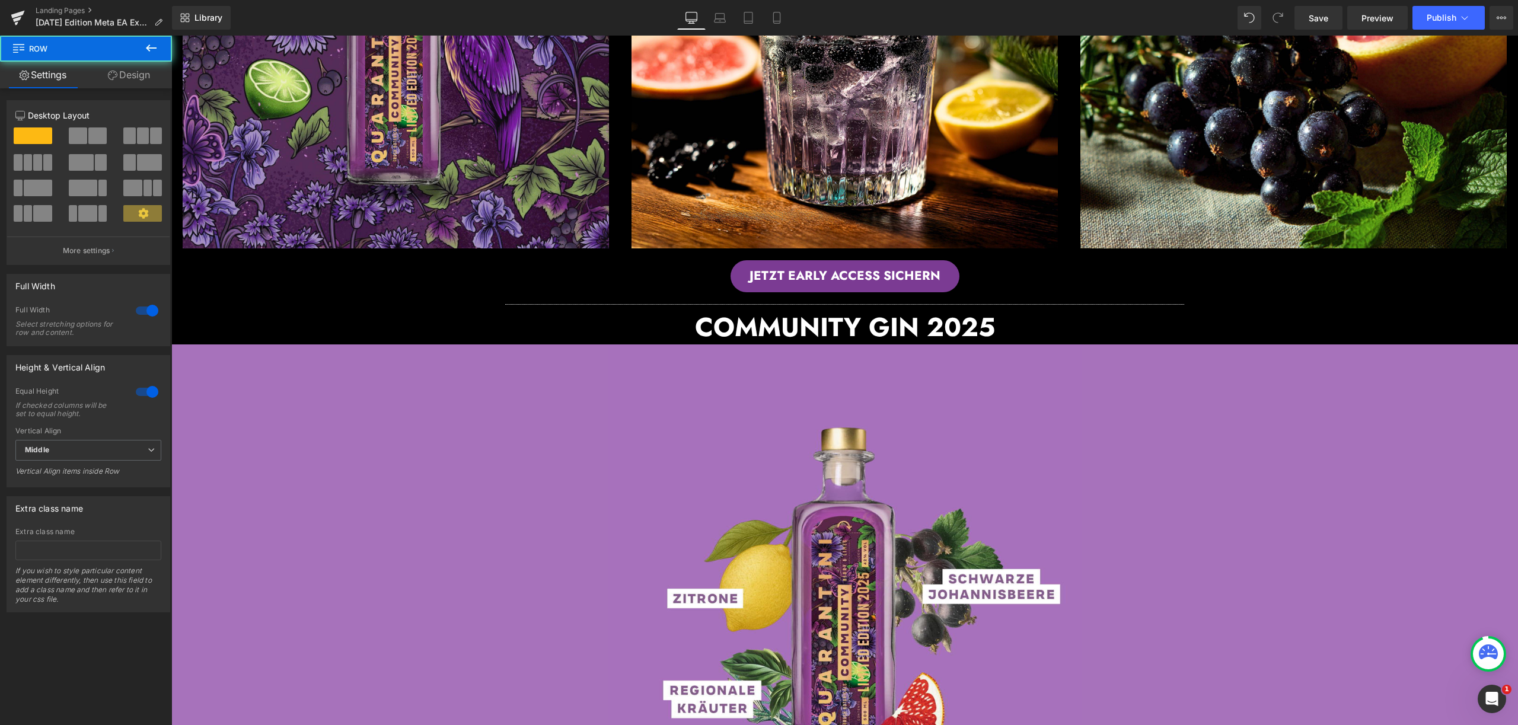
click at [126, 60] on span "Row" at bounding box center [71, 49] width 119 height 26
click at [130, 77] on link "Design" at bounding box center [129, 75] width 86 height 27
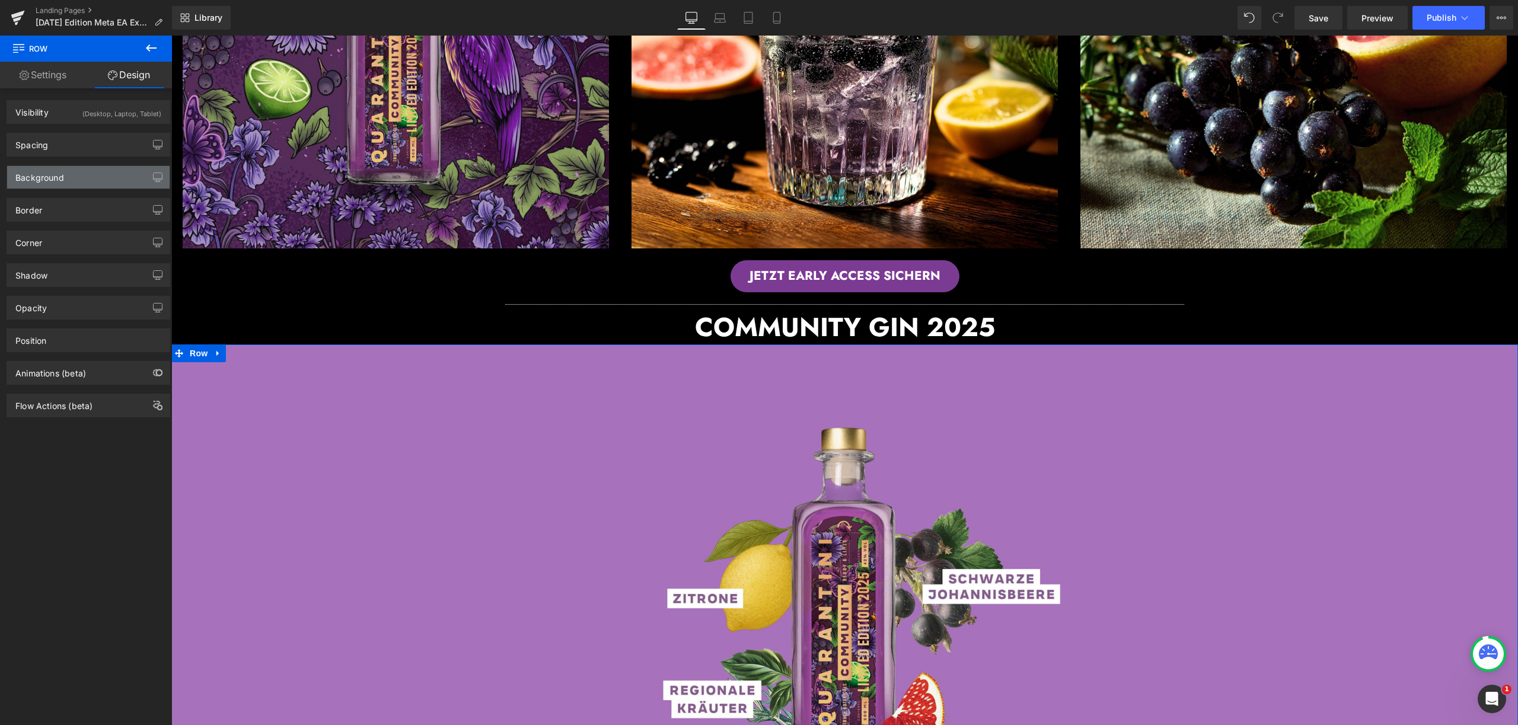
click at [95, 177] on div "Background" at bounding box center [88, 177] width 162 height 23
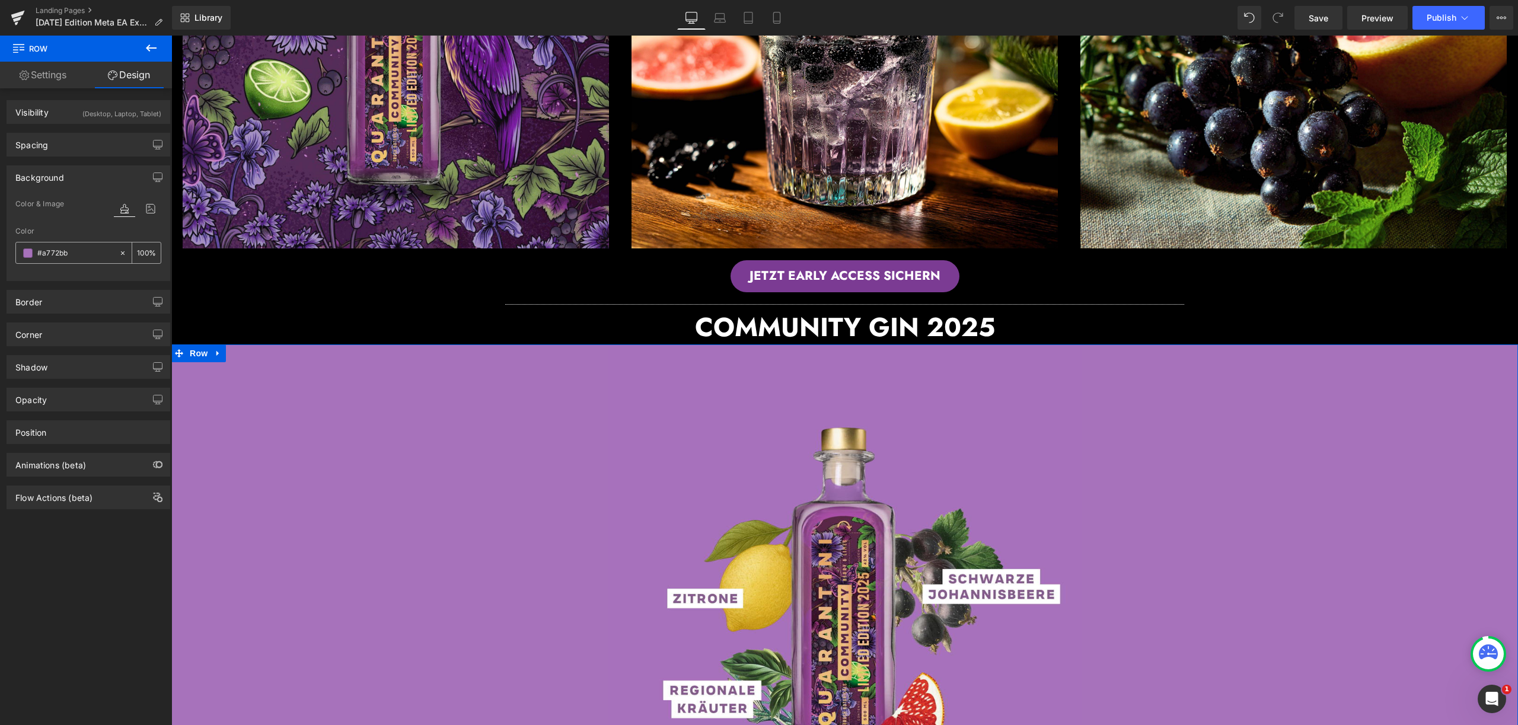
click at [79, 255] on input "#a772bb" at bounding box center [75, 253] width 76 height 13
type input "#a772bb0"
type input "0"
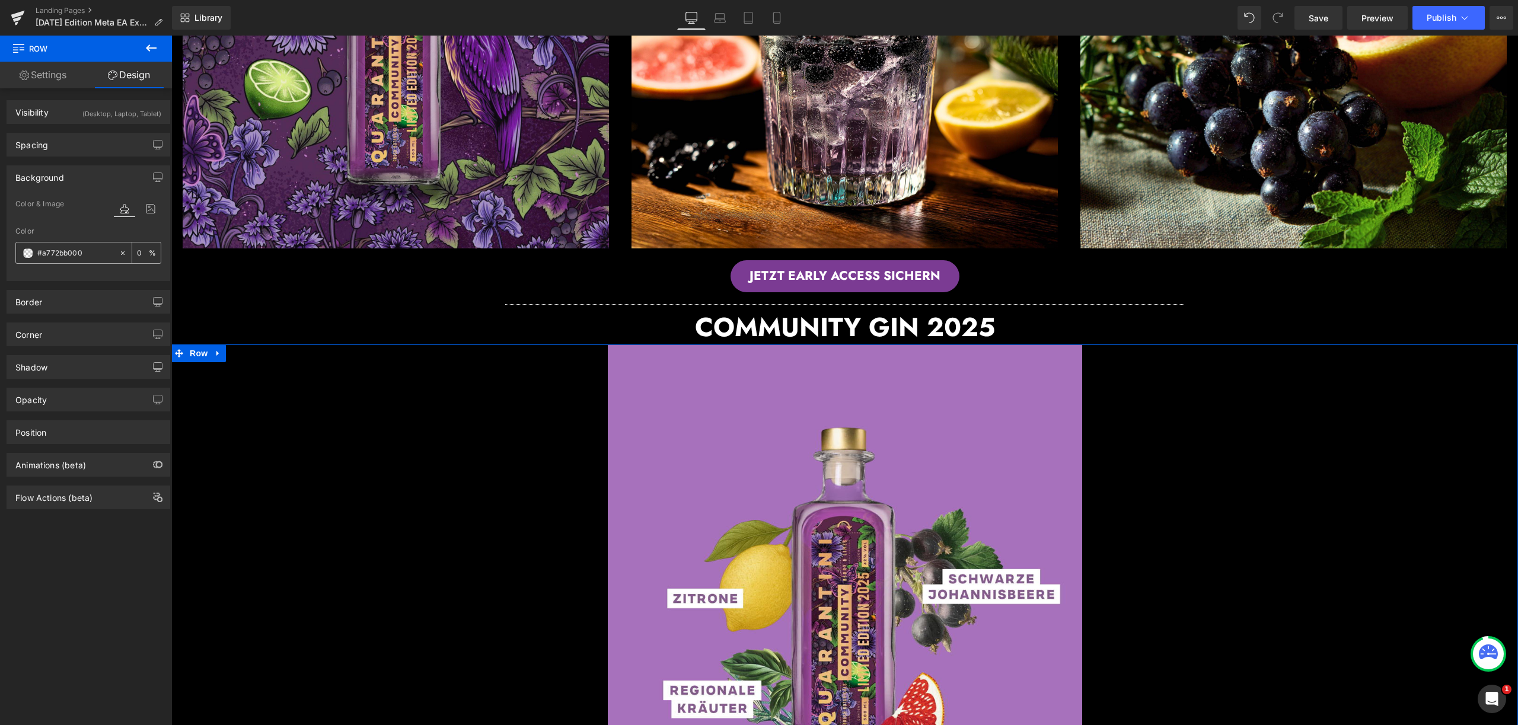
click at [113, 253] on div "#a772bb000" at bounding box center [67, 252] width 103 height 21
click at [124, 252] on div at bounding box center [126, 252] width 14 height 21
click at [119, 251] on icon at bounding box center [123, 253] width 8 height 8
click at [68, 252] on input "none" at bounding box center [75, 253] width 76 height 13
click at [68, 252] on input "none0" at bounding box center [75, 253] width 76 height 13
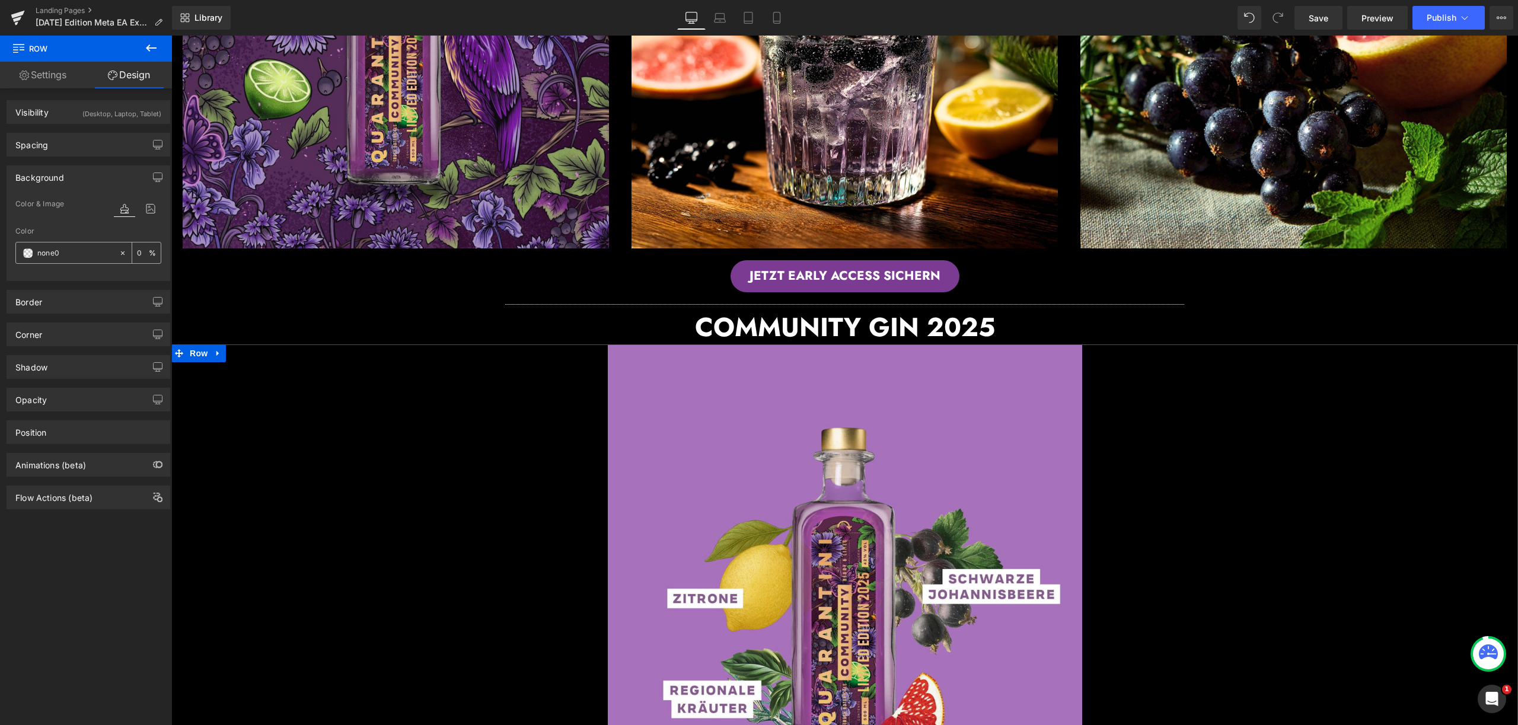
click at [68, 252] on input "none0" at bounding box center [75, 253] width 76 height 13
type input "000"
type input "100"
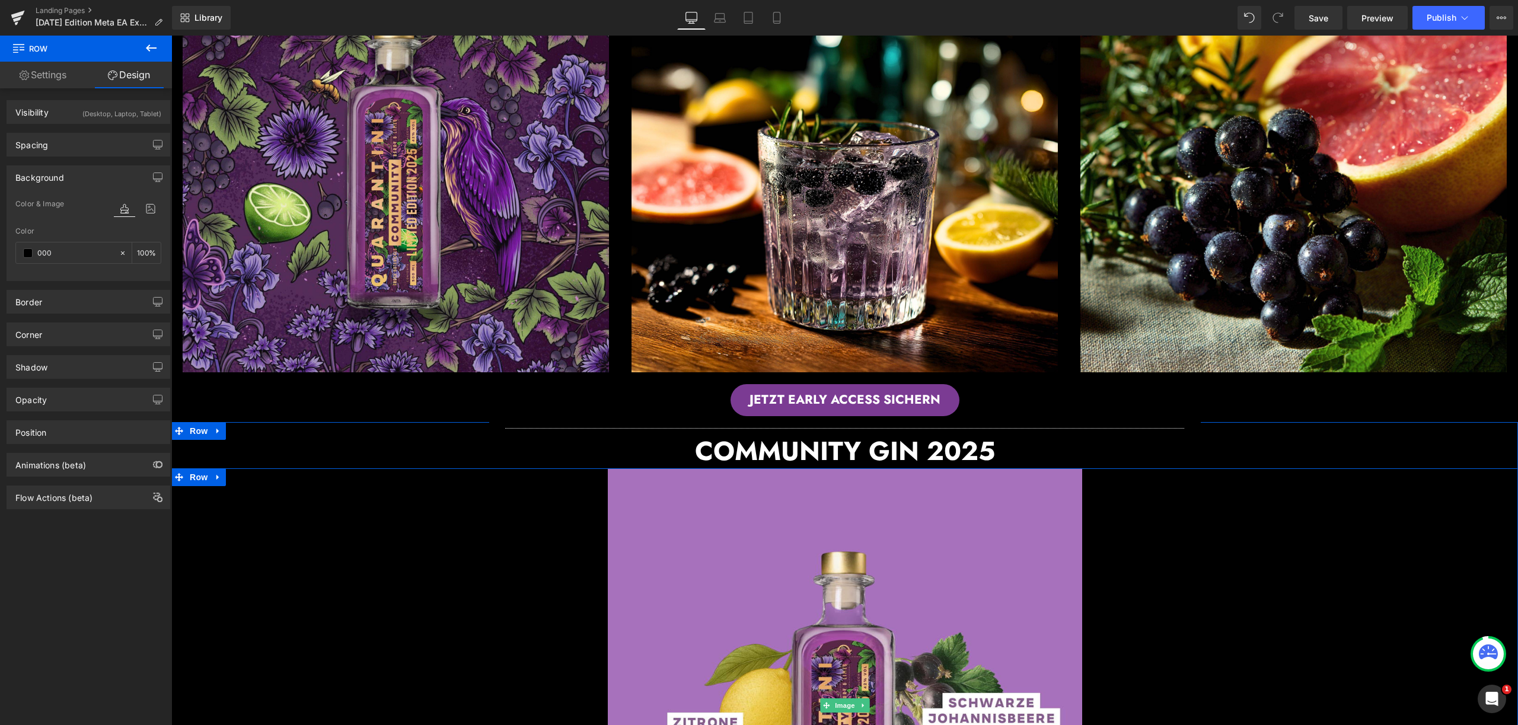
scroll to position [572, 0]
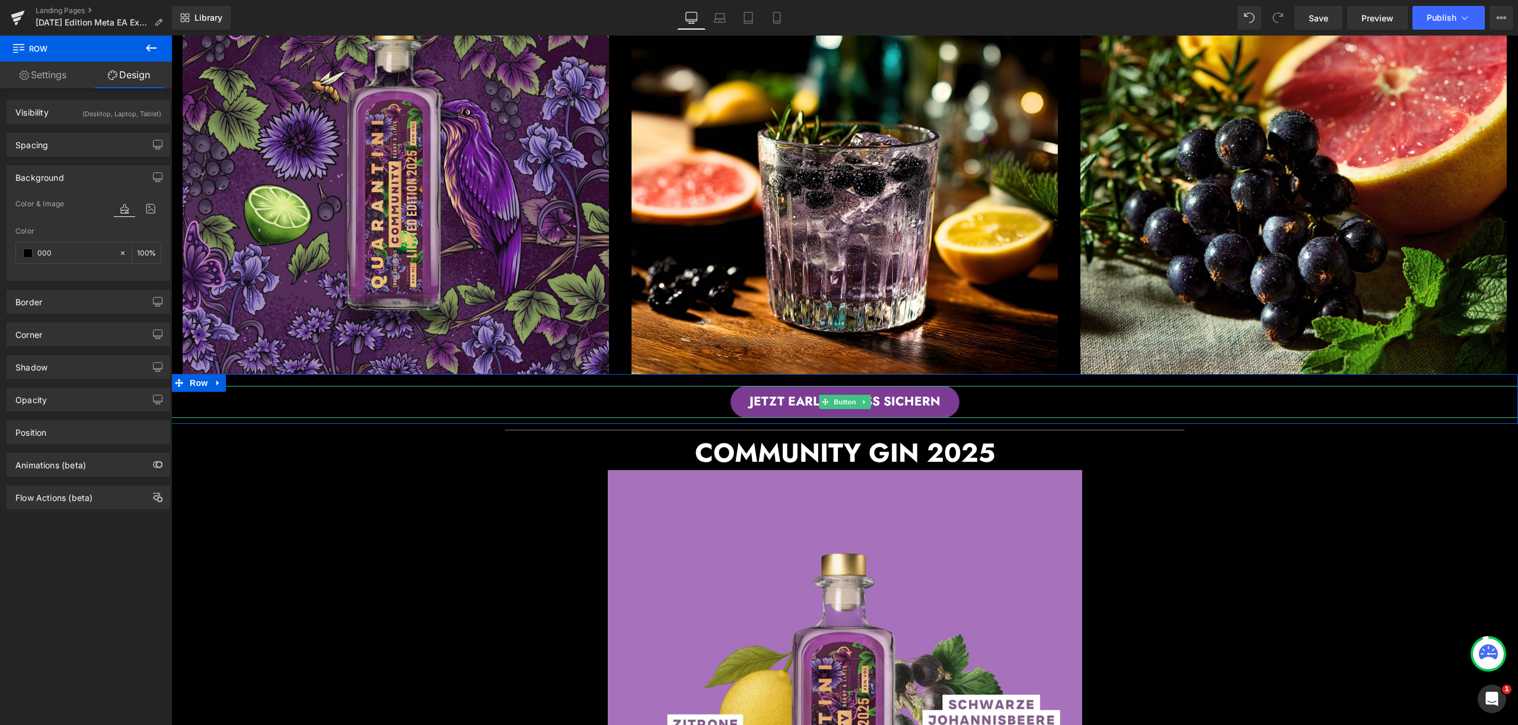
click at [401, 386] on div "JETZT EARLY ACCESS SICHERN" at bounding box center [844, 402] width 1346 height 32
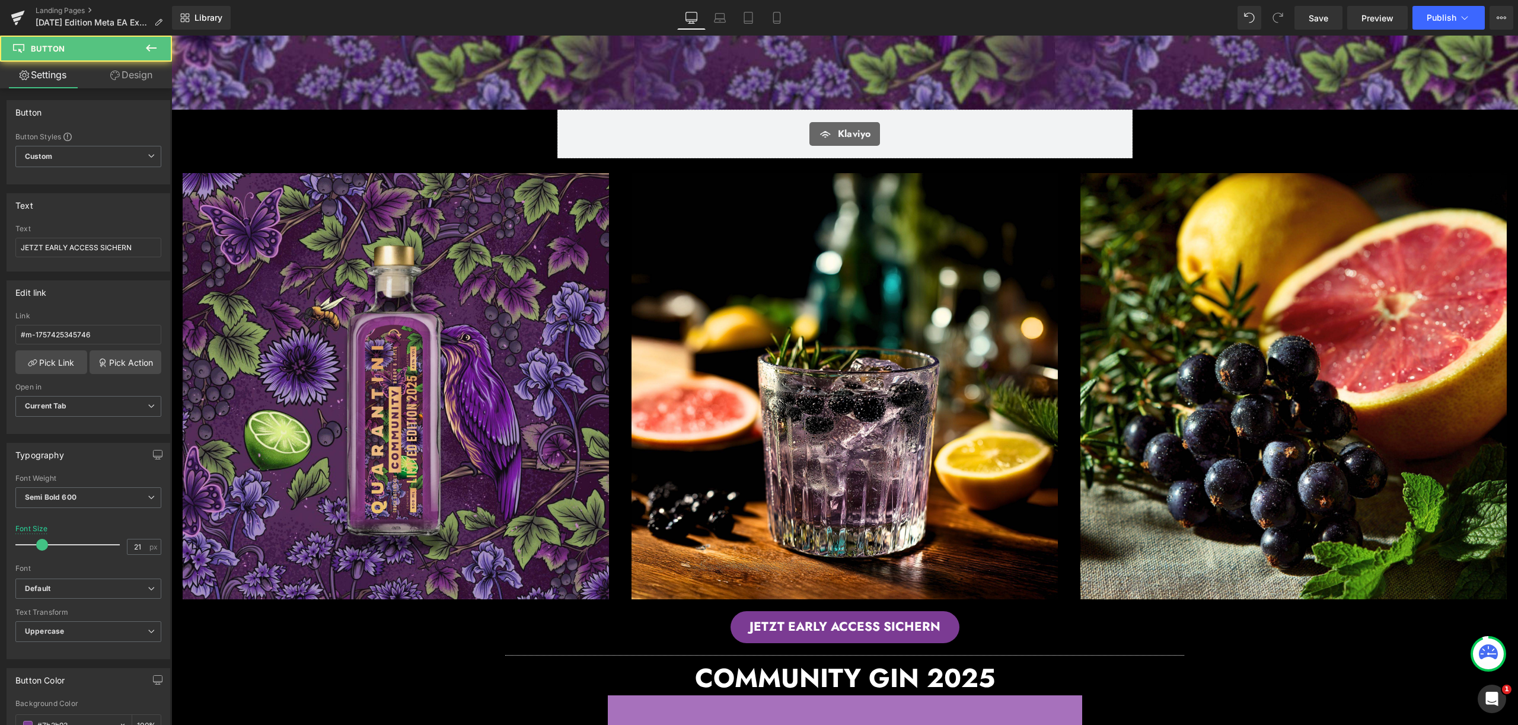
scroll to position [161, 0]
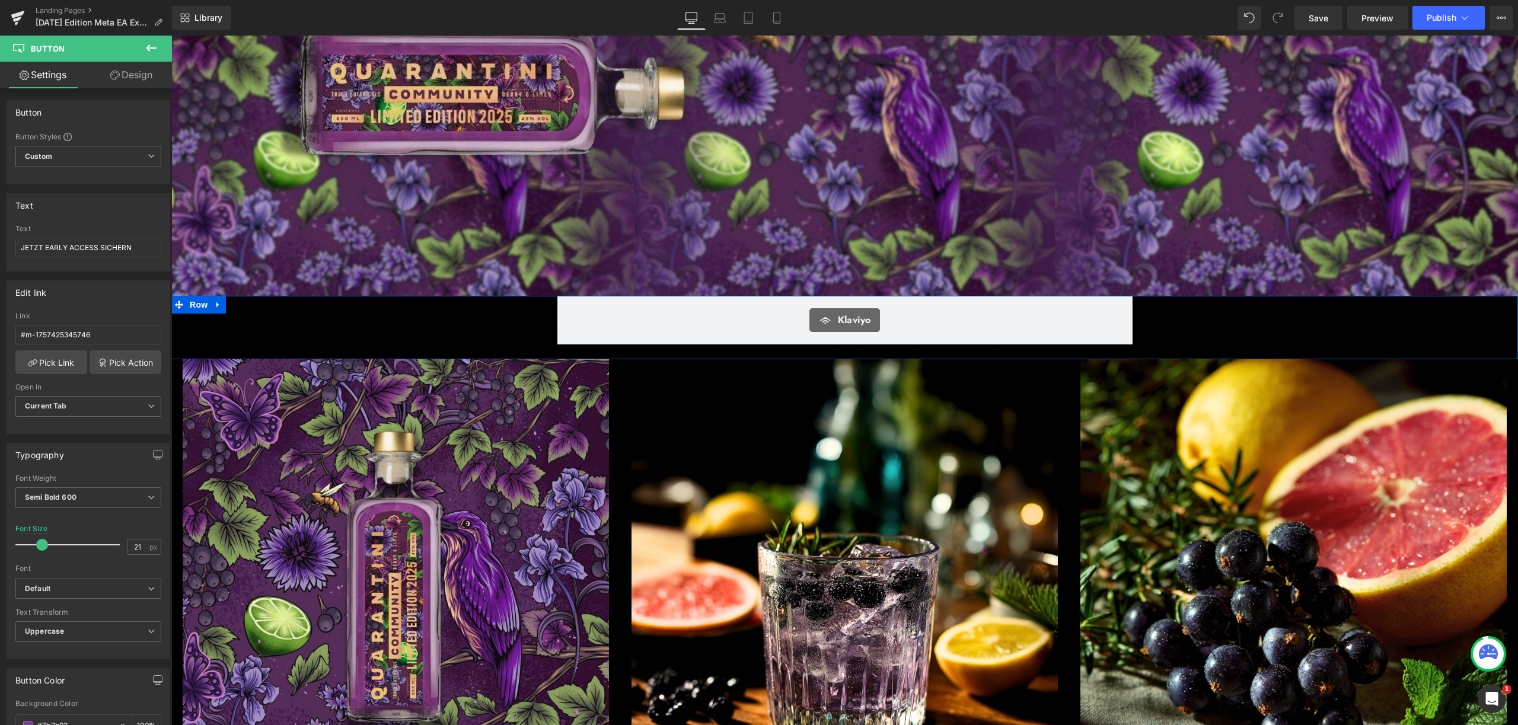
click at [501, 320] on div "Klaviyo Klaviyo Row" at bounding box center [844, 326] width 1346 height 60
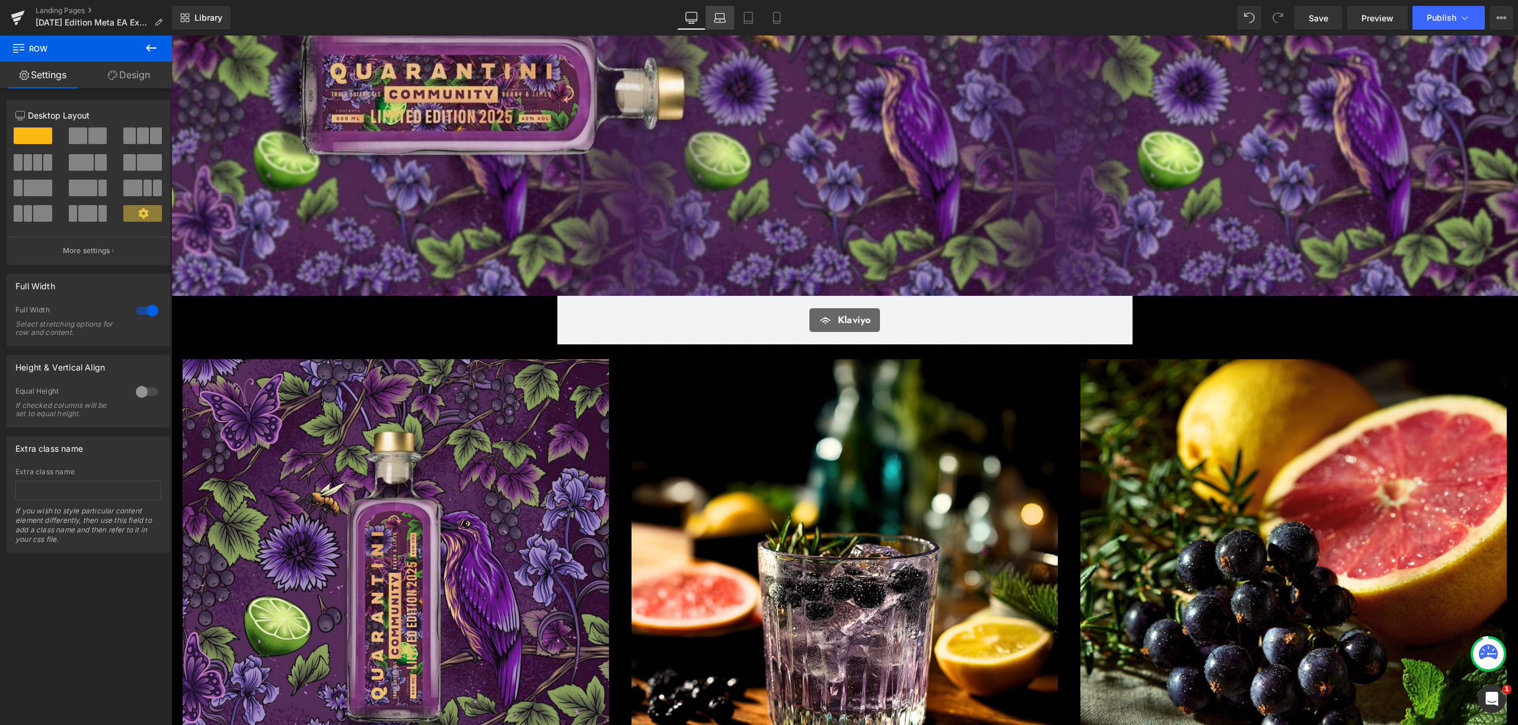
click at [722, 14] on icon at bounding box center [720, 18] width 12 height 12
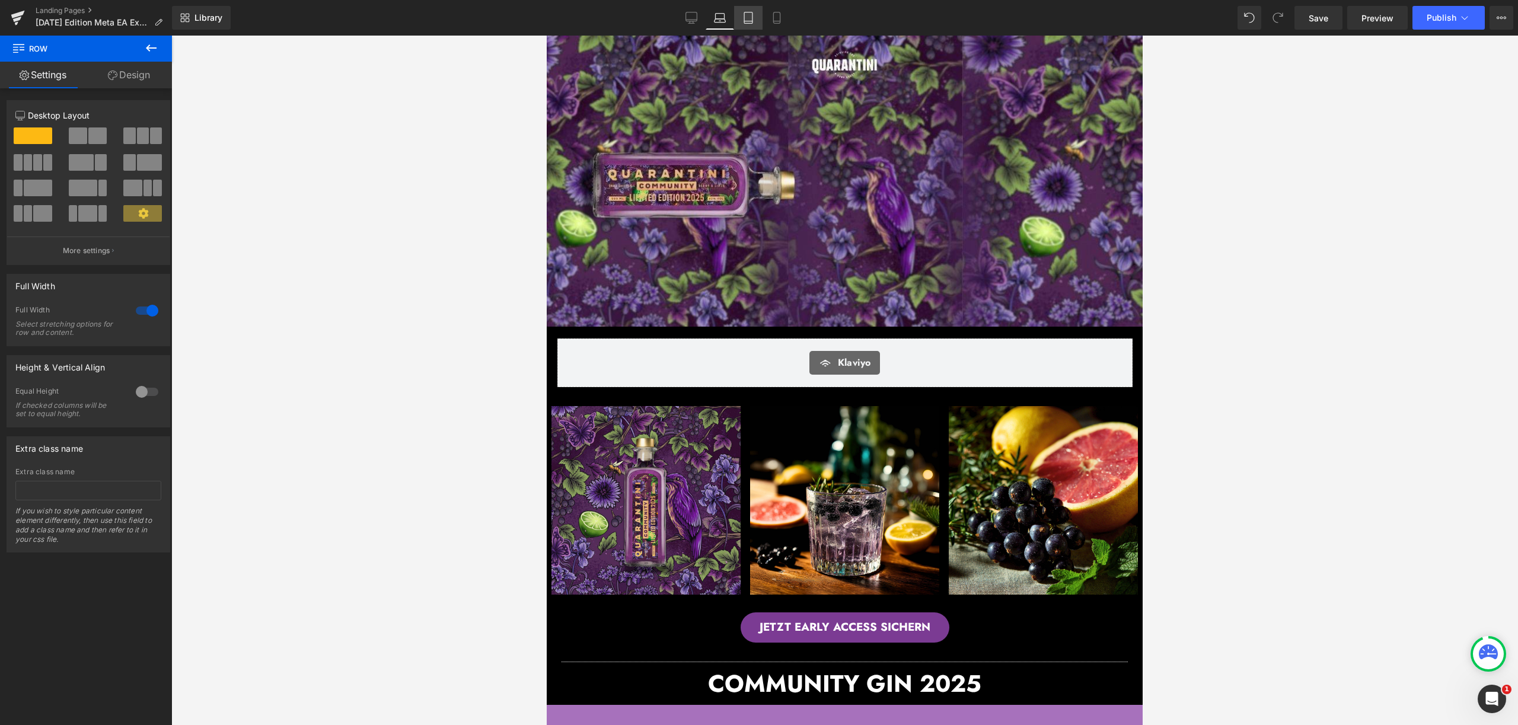
click at [755, 14] on link "Tablet" at bounding box center [748, 18] width 28 height 24
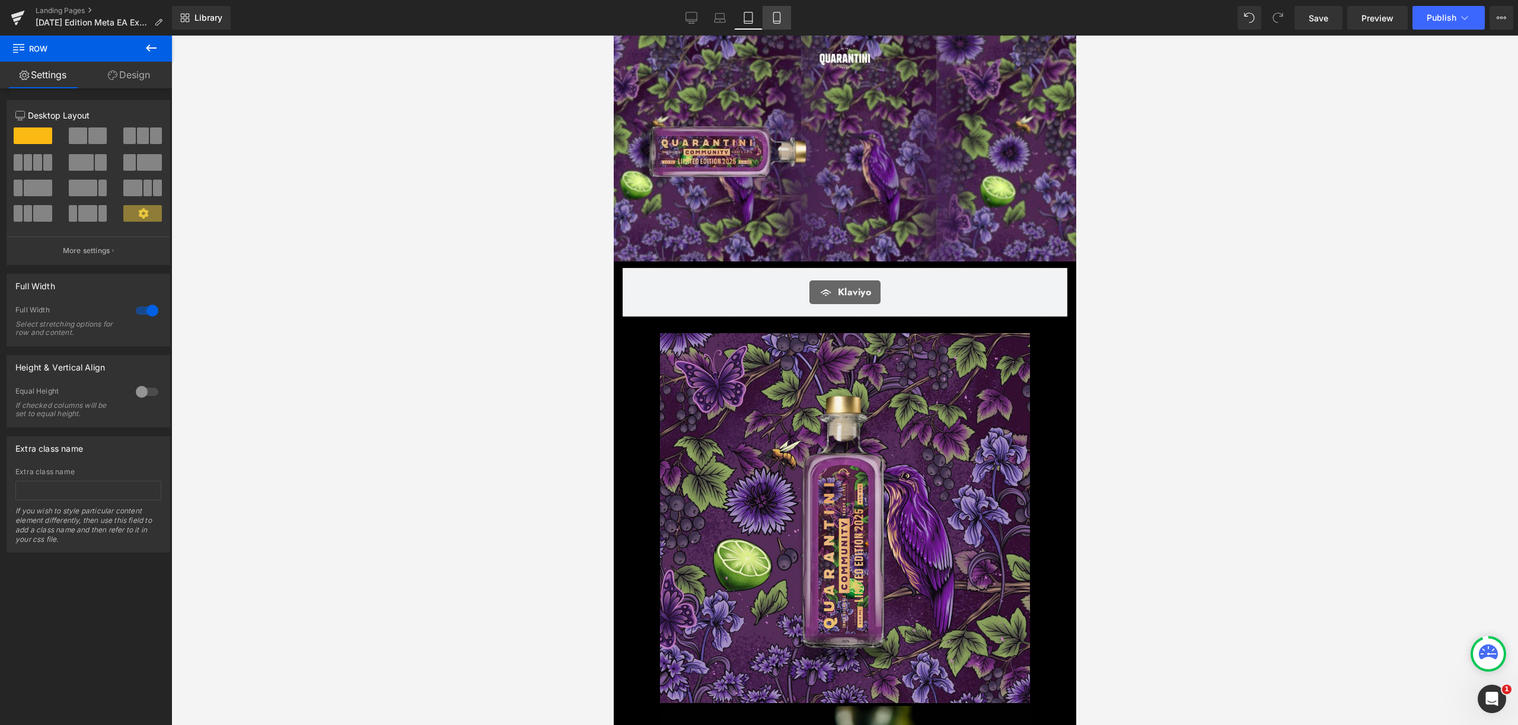
click at [780, 13] on icon at bounding box center [777, 18] width 12 height 12
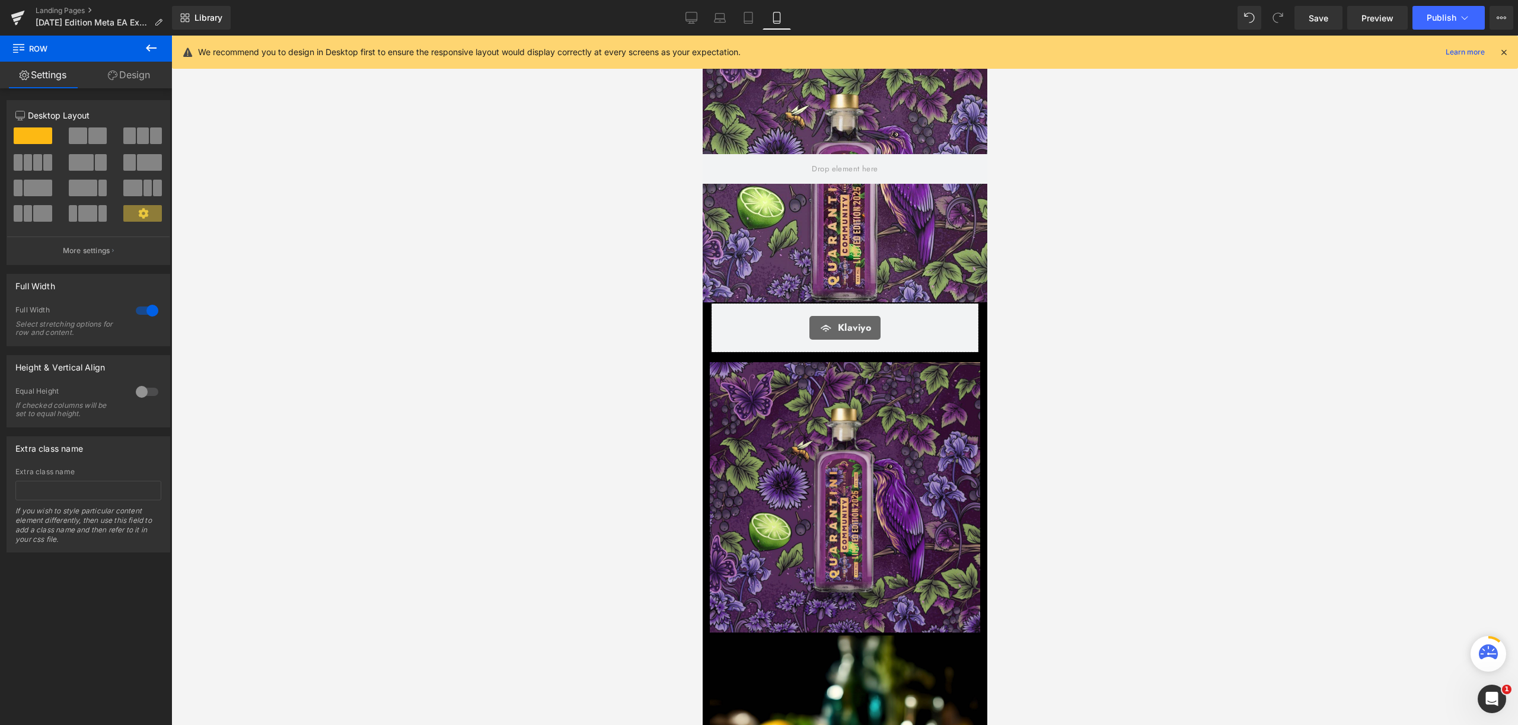
scroll to position [45, 0]
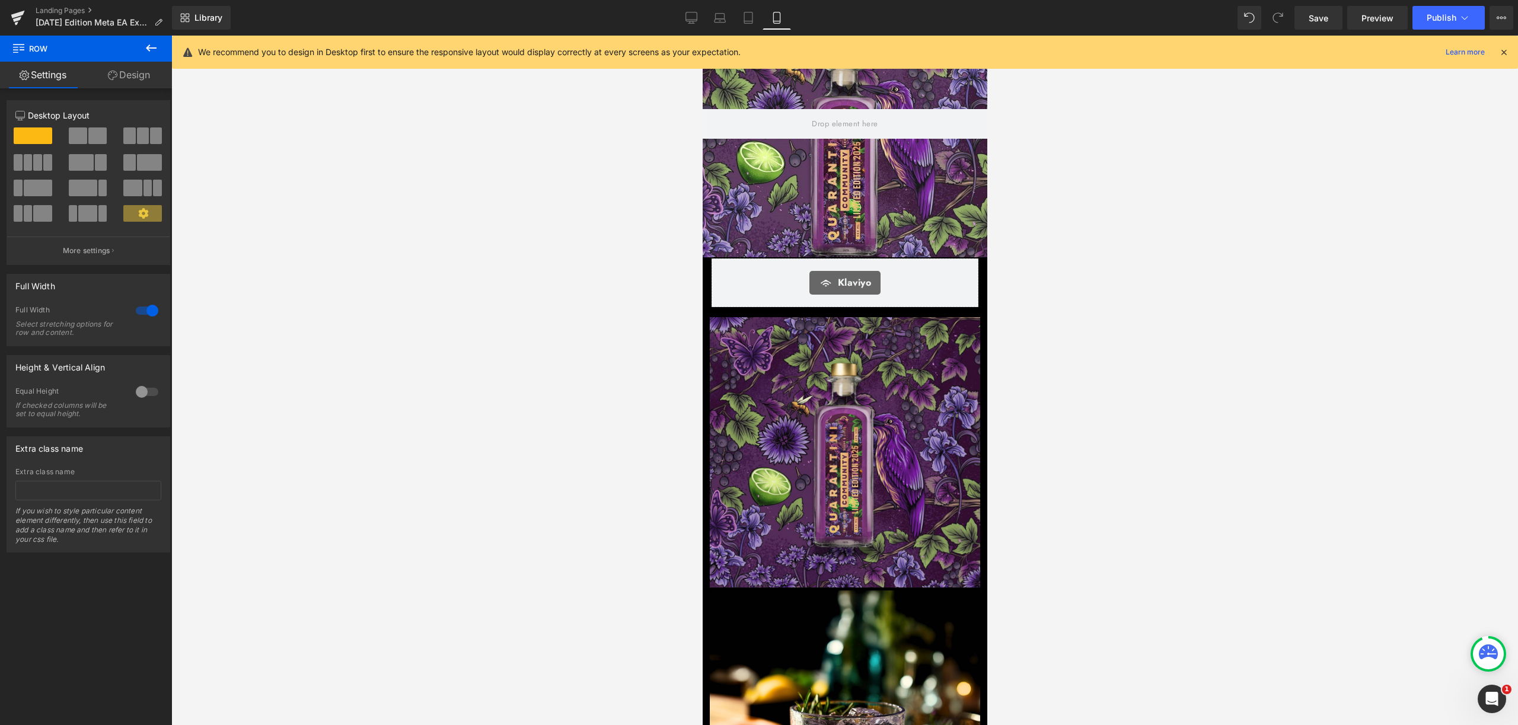
click at [1505, 52] on icon at bounding box center [1503, 52] width 11 height 11
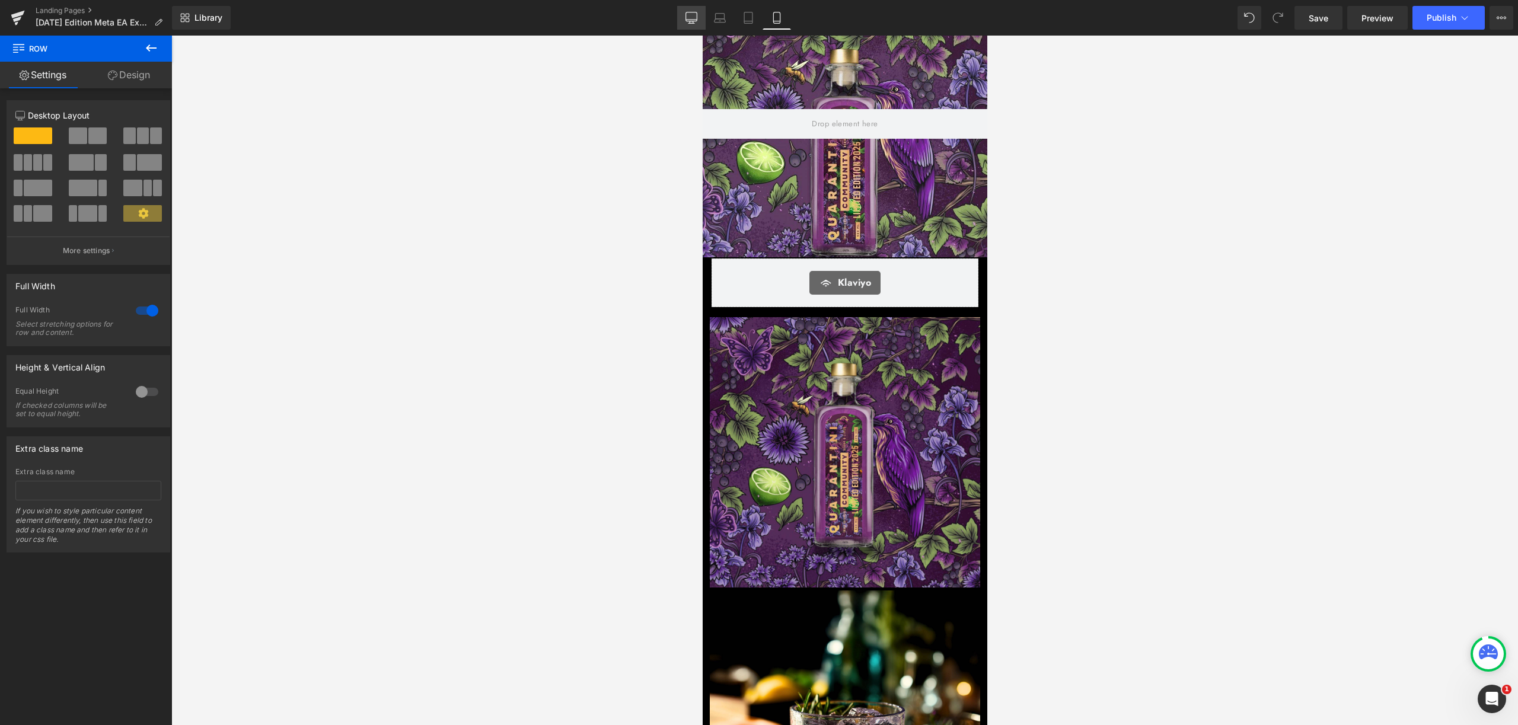
click at [702, 21] on link "Desktop" at bounding box center [691, 18] width 28 height 24
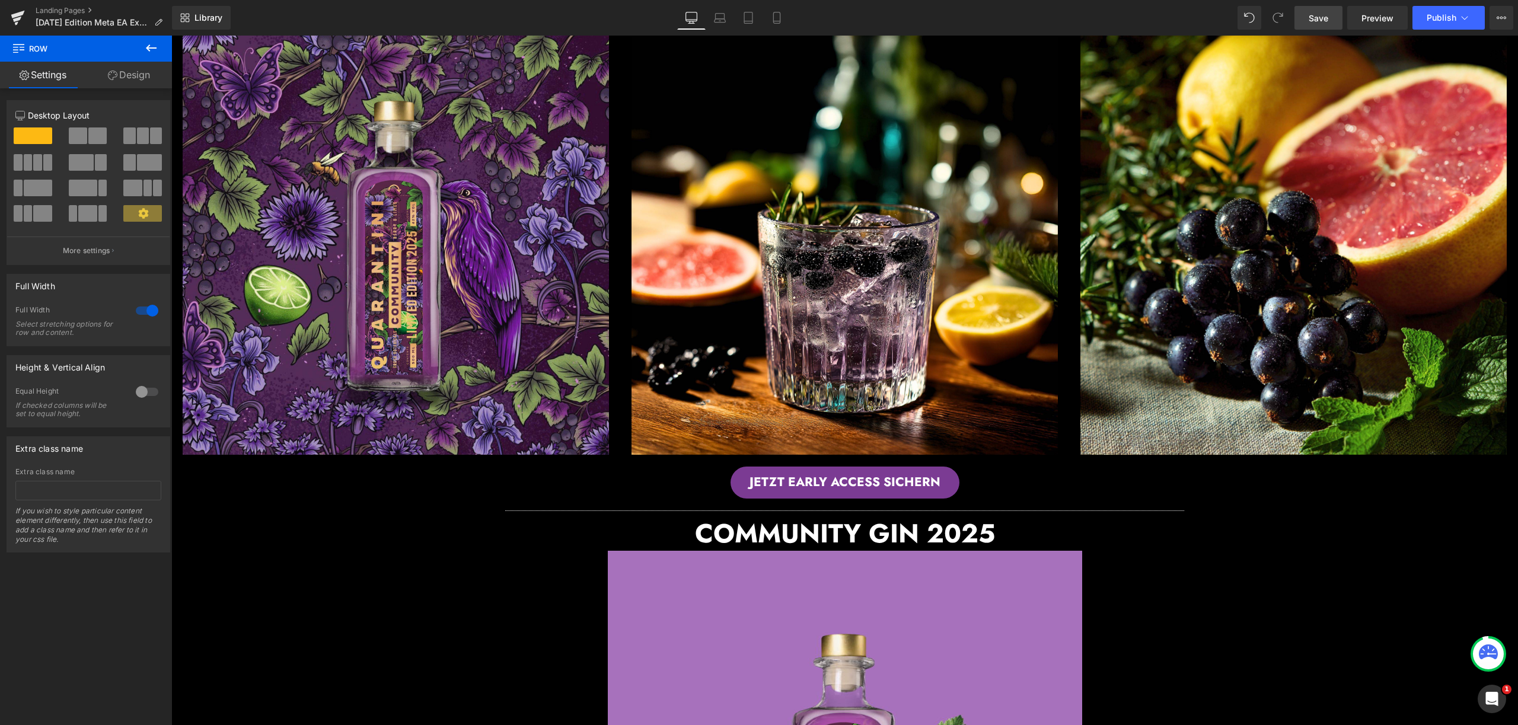
click at [1328, 23] on link "Save" at bounding box center [1318, 18] width 48 height 24
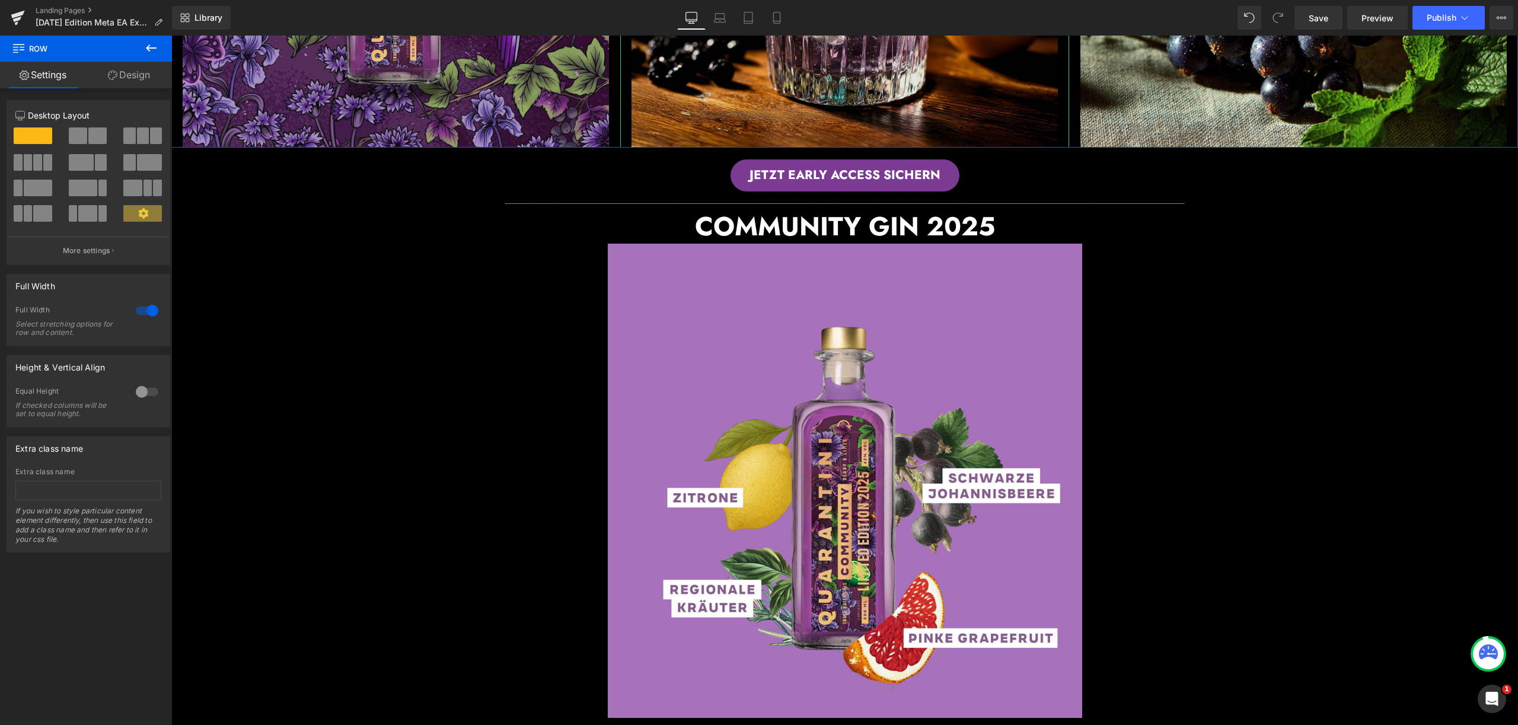
scroll to position [825, 0]
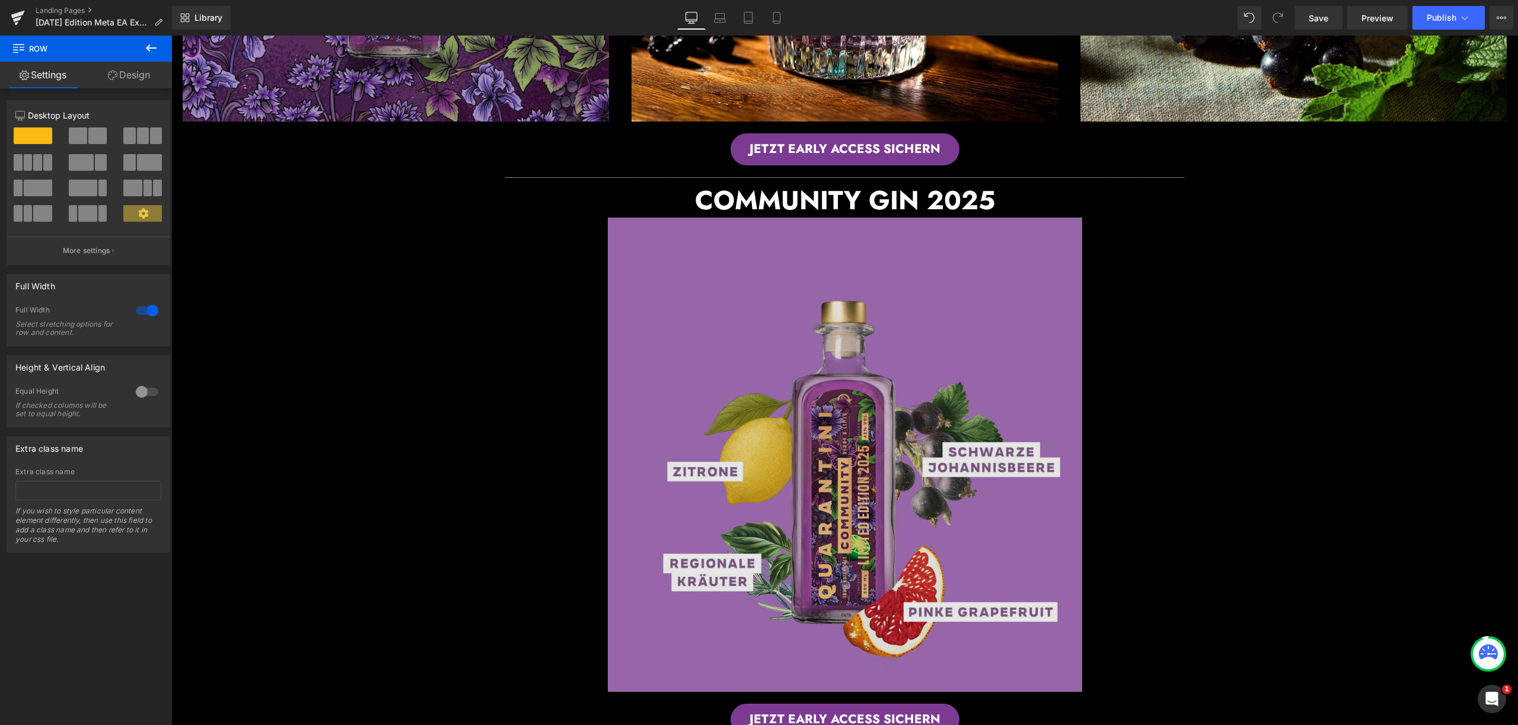
click at [832, 426] on img at bounding box center [845, 455] width 474 height 474
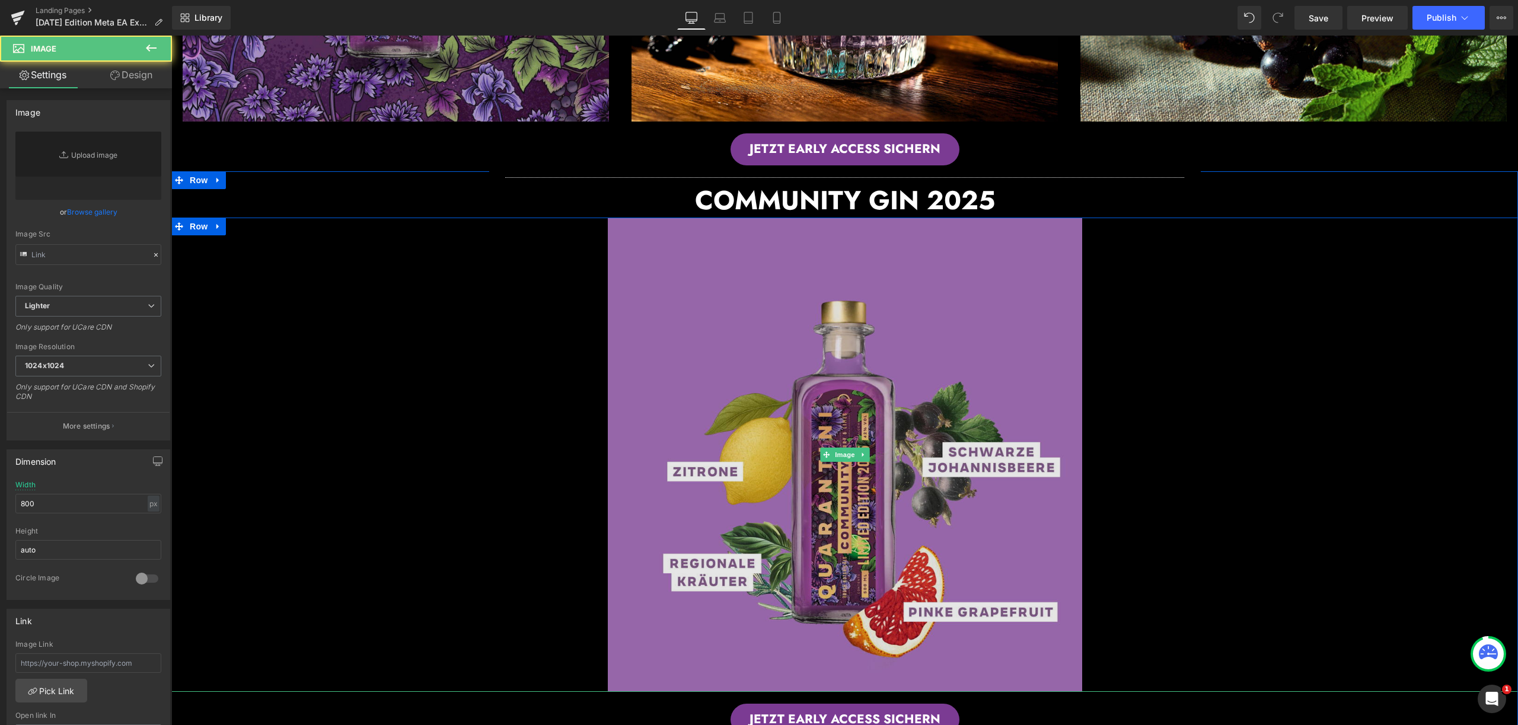
type input "[URL][DOMAIN_NAME]"
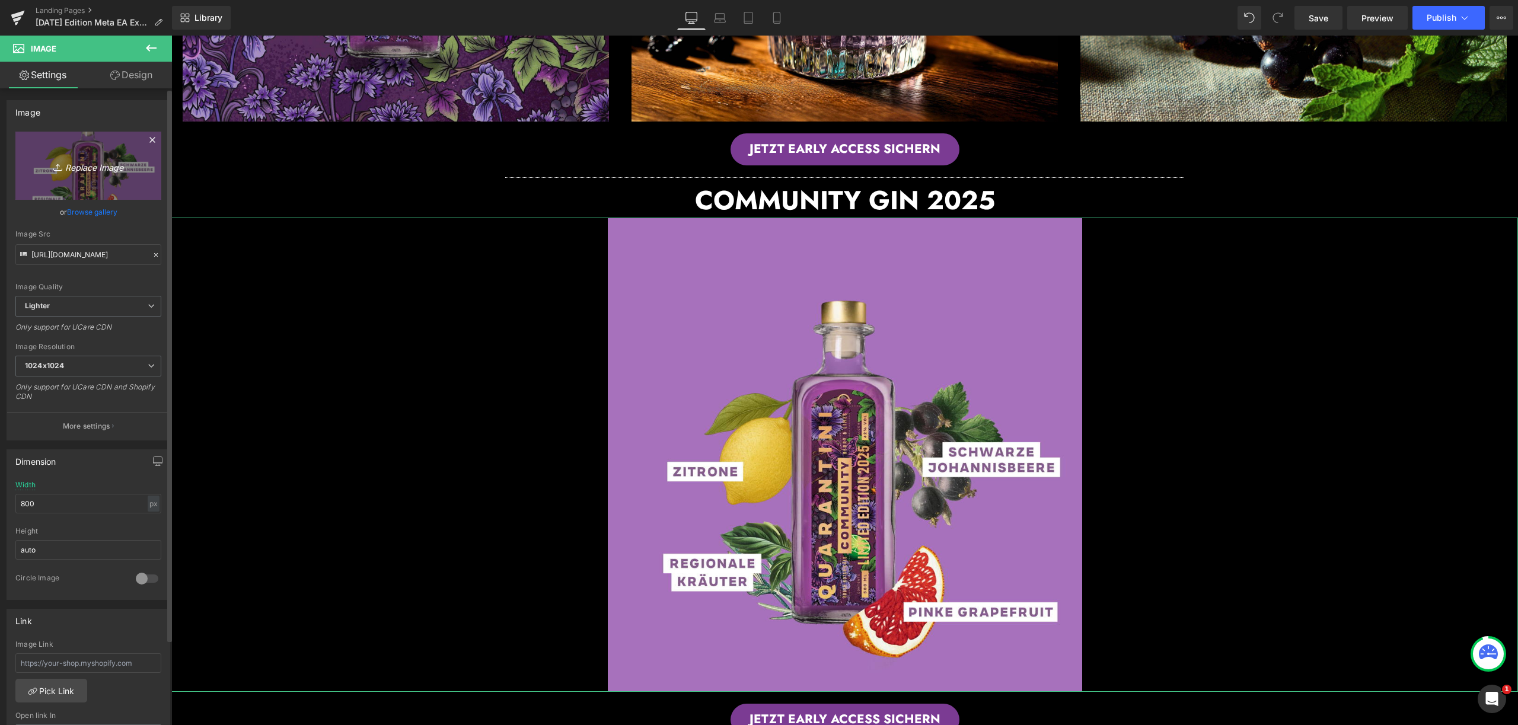
click at [90, 178] on link "Replace Image" at bounding box center [88, 166] width 146 height 68
type input "C:\fakepath\bloodorange,maggi,5years,BBQ_ _beige_botanical (1).jpg"
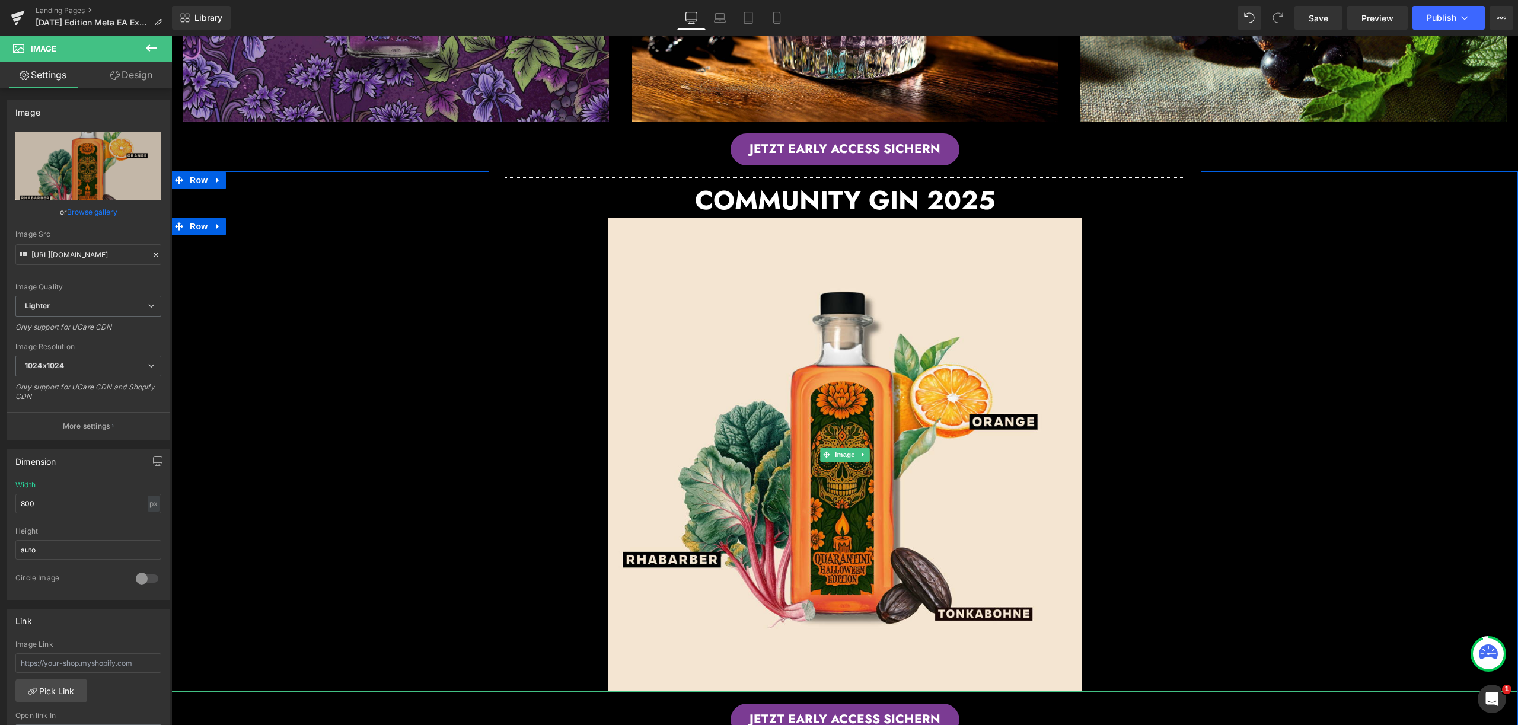
type input "[URL][DOMAIN_NAME]"
